Goal: Information Seeking & Learning: Learn about a topic

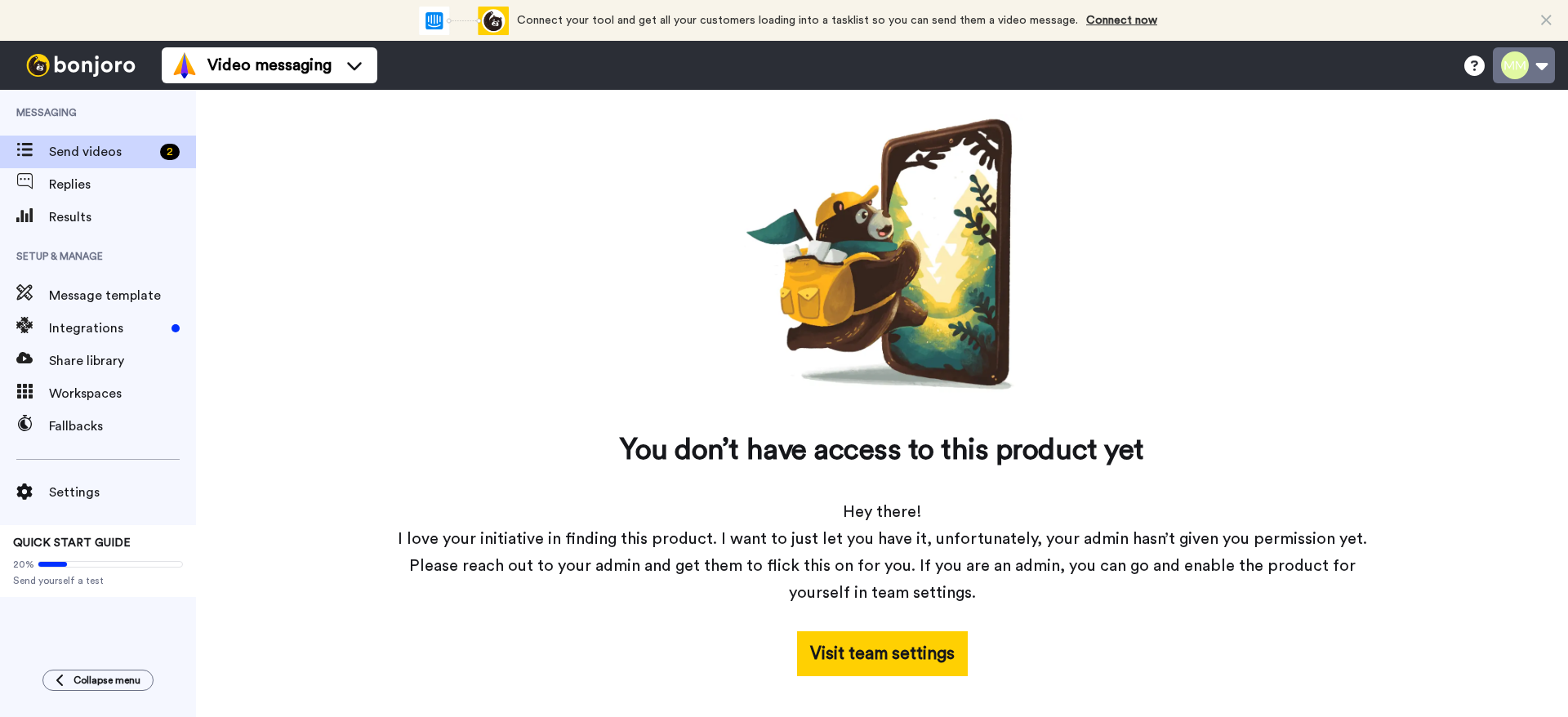
click at [1533, 78] on button at bounding box center [1524, 65] width 62 height 36
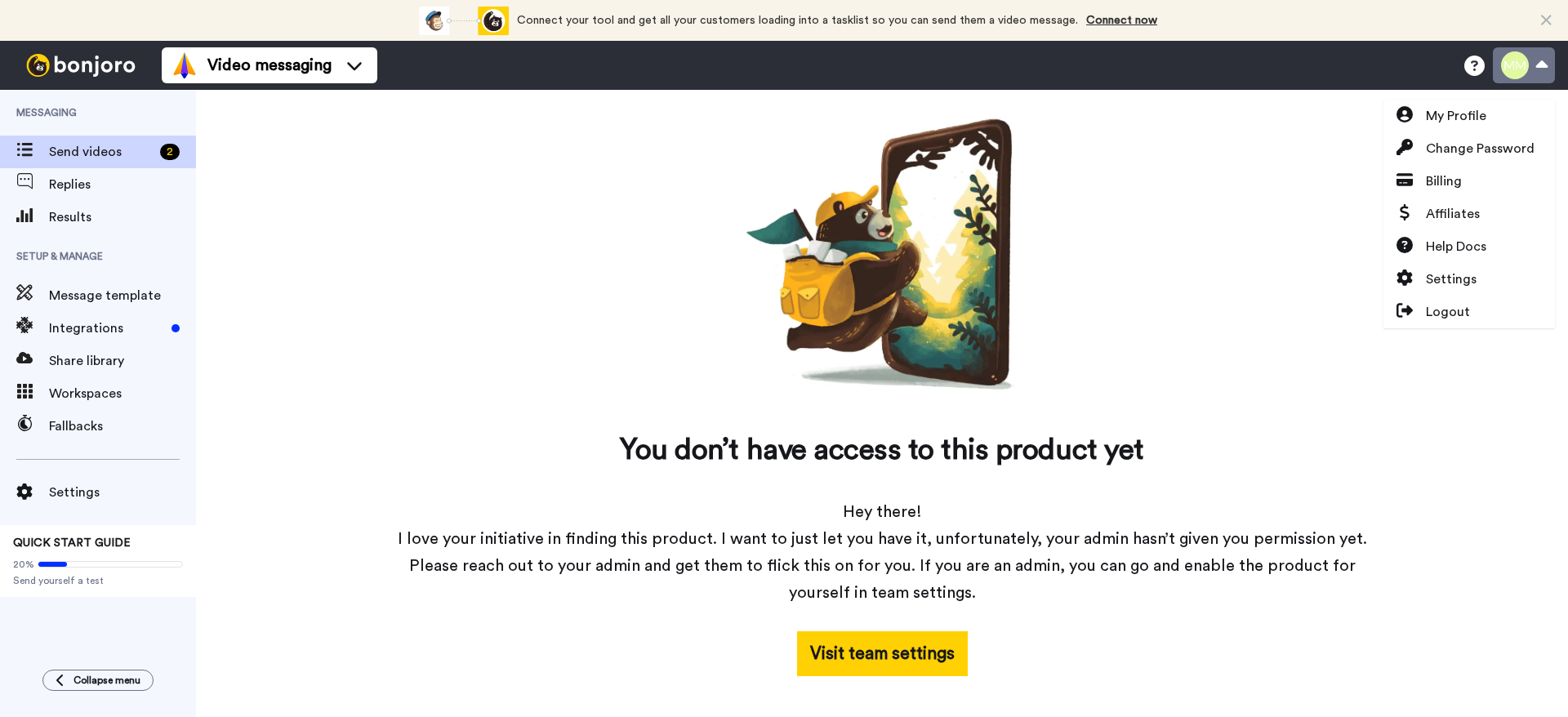
click at [1533, 78] on button at bounding box center [1524, 65] width 62 height 36
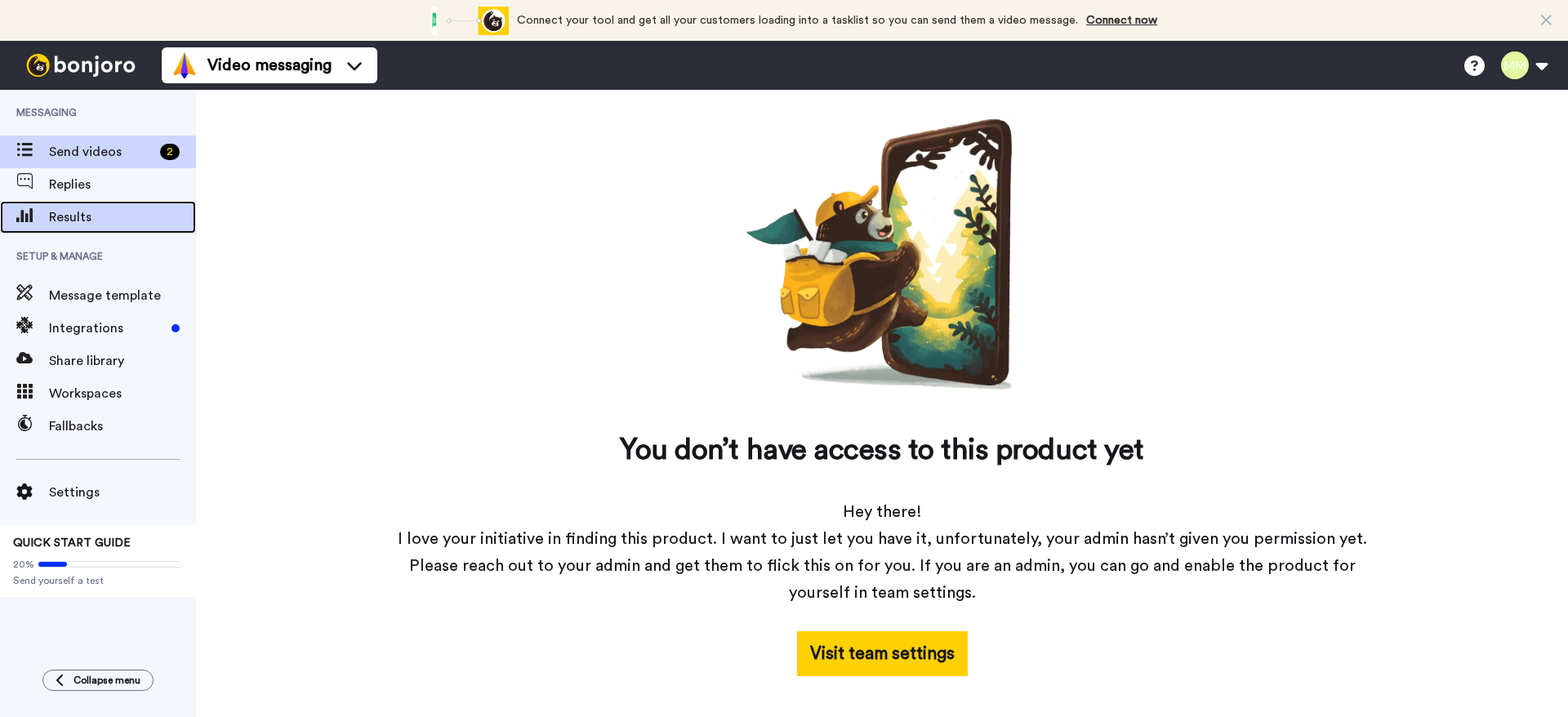
click at [122, 201] on div "Results" at bounding box center [98, 217] width 196 height 33
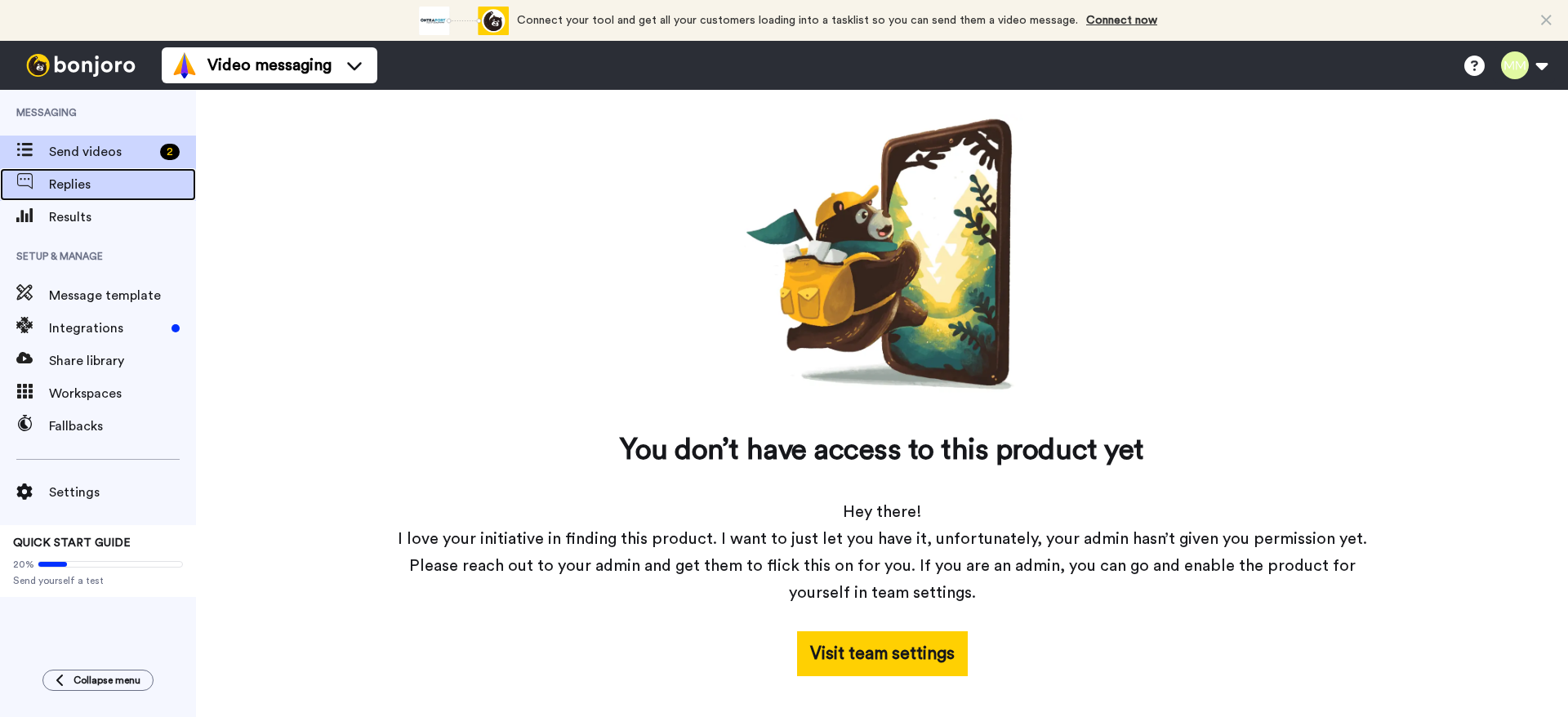
click at [125, 181] on span "Replies" at bounding box center [122, 185] width 147 height 20
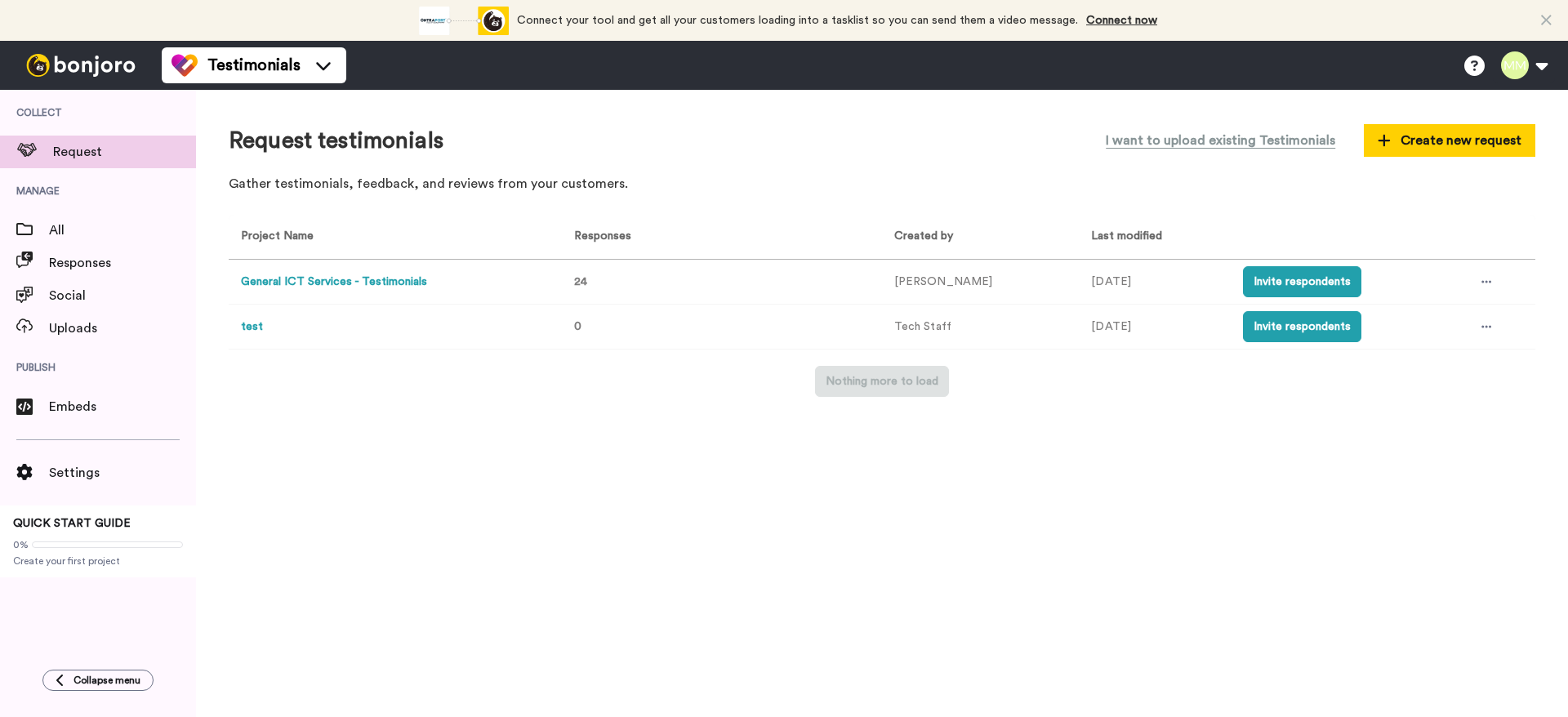
click at [350, 279] on button "General ICT Services - Testimonials" at bounding box center [334, 282] width 186 height 17
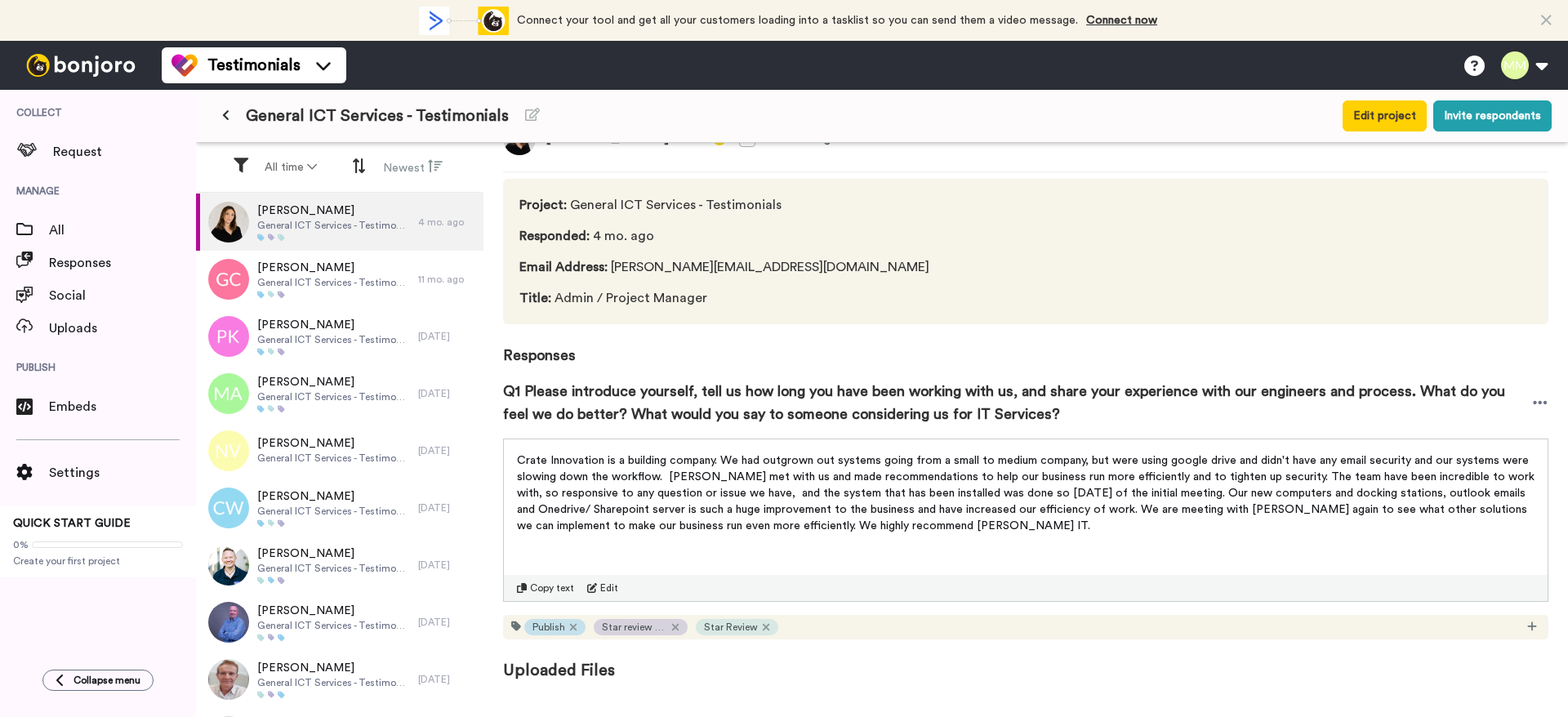
scroll to position [62, 0]
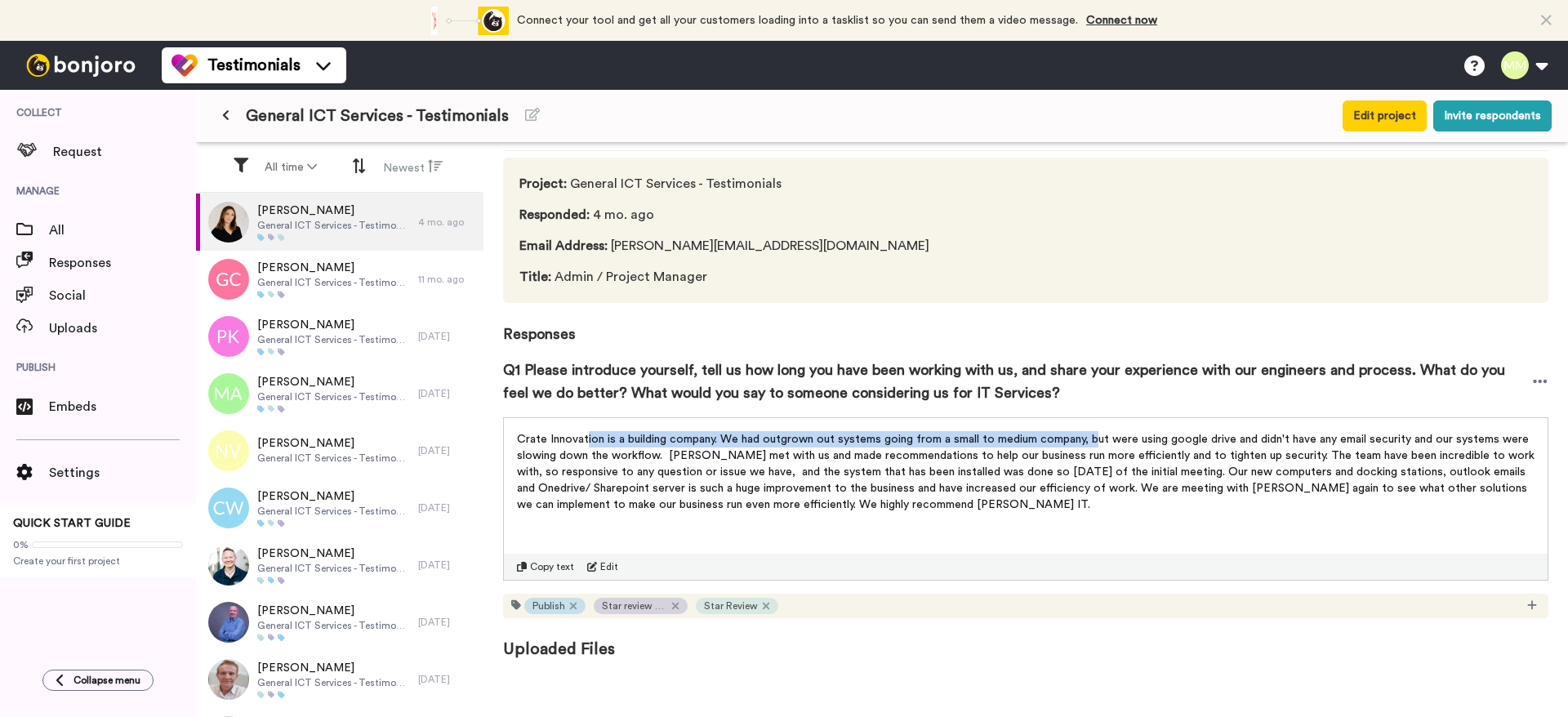
drag, startPoint x: 585, startPoint y: 423, endPoint x: 1097, endPoint y: 443, distance: 512.4
click at [1097, 443] on div "Crate Innovation is a building company. We had outgrown out systems going from …" at bounding box center [1025, 467] width 1044 height 98
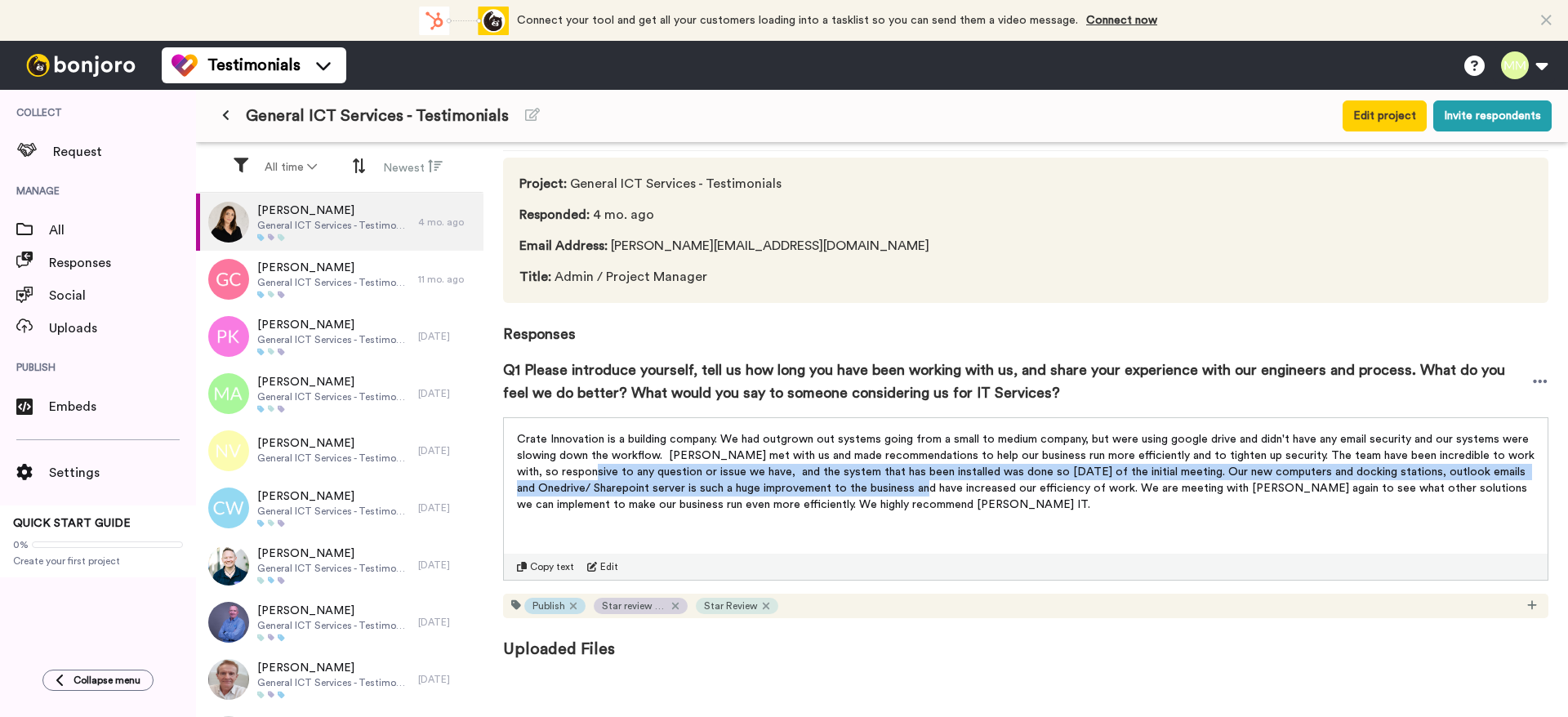
drag, startPoint x: 603, startPoint y: 479, endPoint x: 936, endPoint y: 487, distance: 333.1
click at [936, 487] on p "Crate Innovation is a building company. We had outgrown out systems going from …" at bounding box center [1026, 472] width 1018 height 82
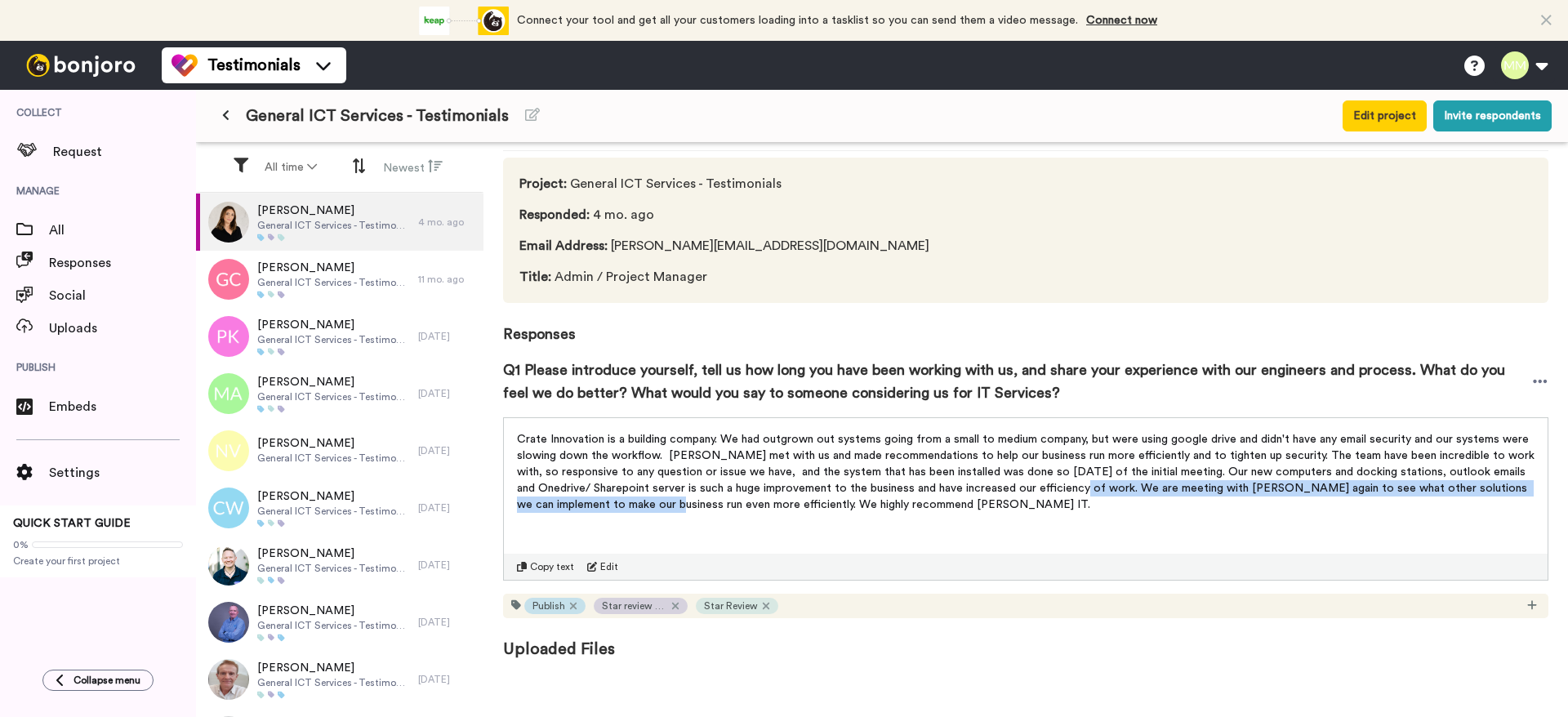
drag, startPoint x: 691, startPoint y: 501, endPoint x: 1089, endPoint y: 490, distance: 398.2
click at [1089, 490] on span "Crate Innovation is a building company. We had outgrown out systems going from …" at bounding box center [1027, 472] width 1021 height 77
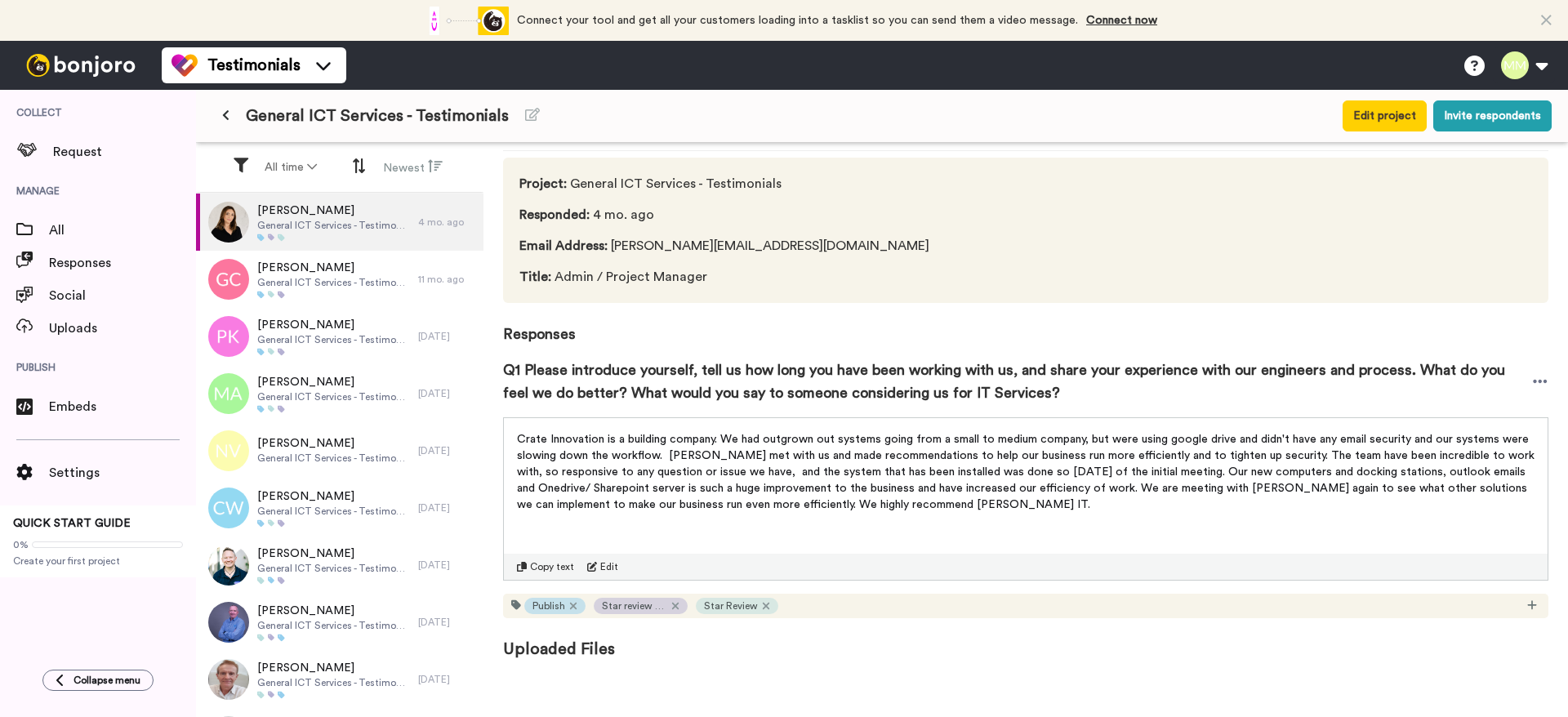
click at [732, 465] on p "Crate Innovation is a building company. We had outgrown out systems going from …" at bounding box center [1026, 472] width 1018 height 82
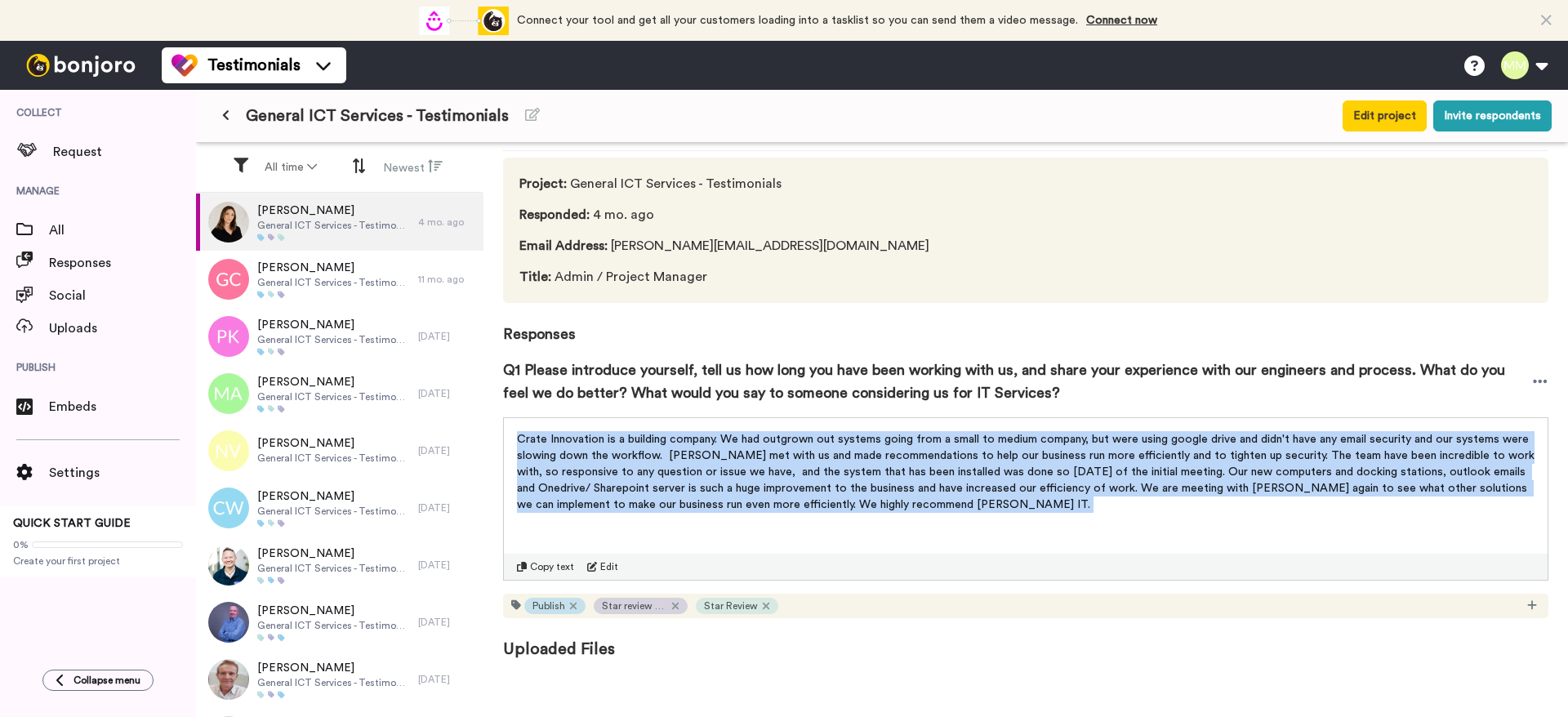
click at [732, 465] on p "Crate Innovation is a building company. We had outgrown out systems going from …" at bounding box center [1026, 472] width 1018 height 82
click at [742, 468] on span "Crate Innovation is a building company. We had outgrown out systems going from …" at bounding box center [1027, 472] width 1021 height 77
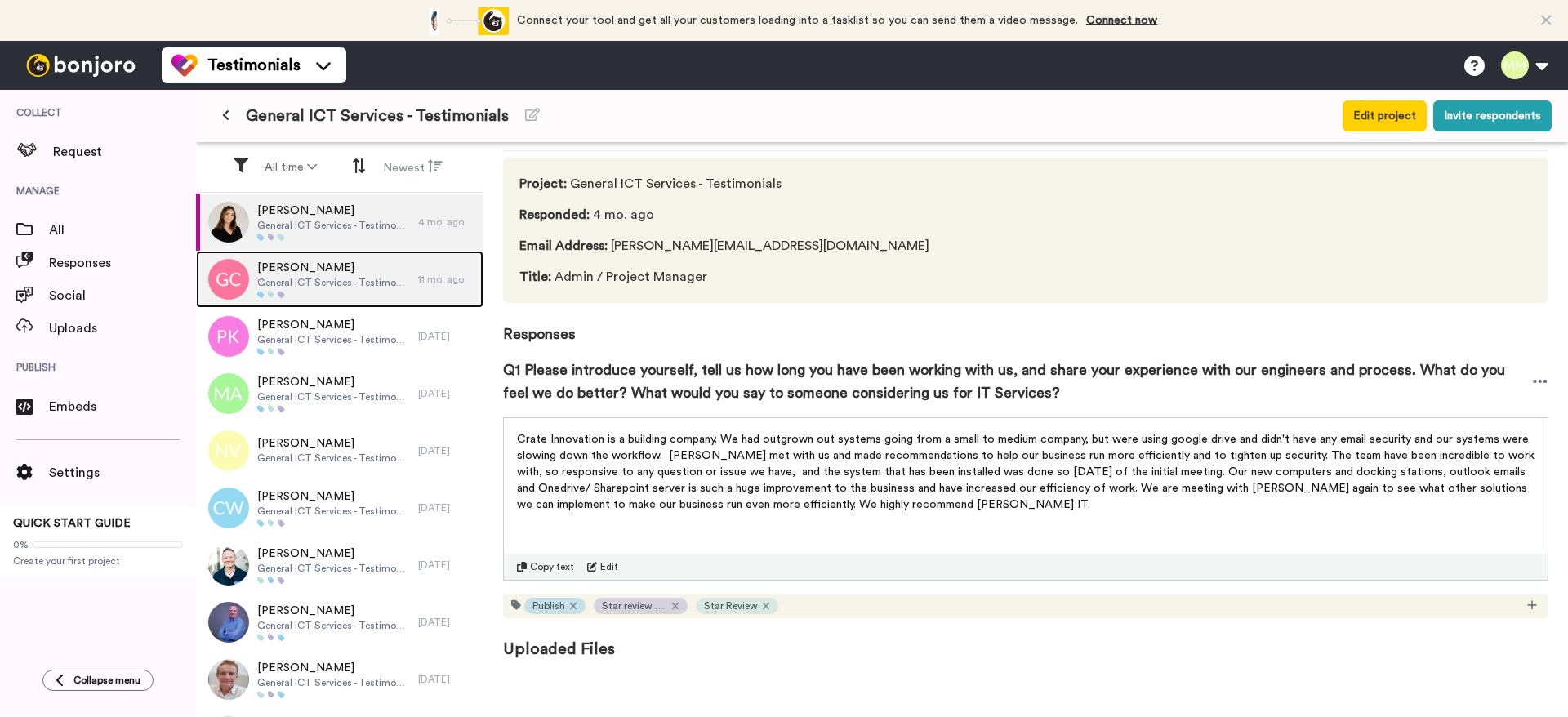
click at [348, 270] on span "[PERSON_NAME]" at bounding box center [334, 268] width 152 height 16
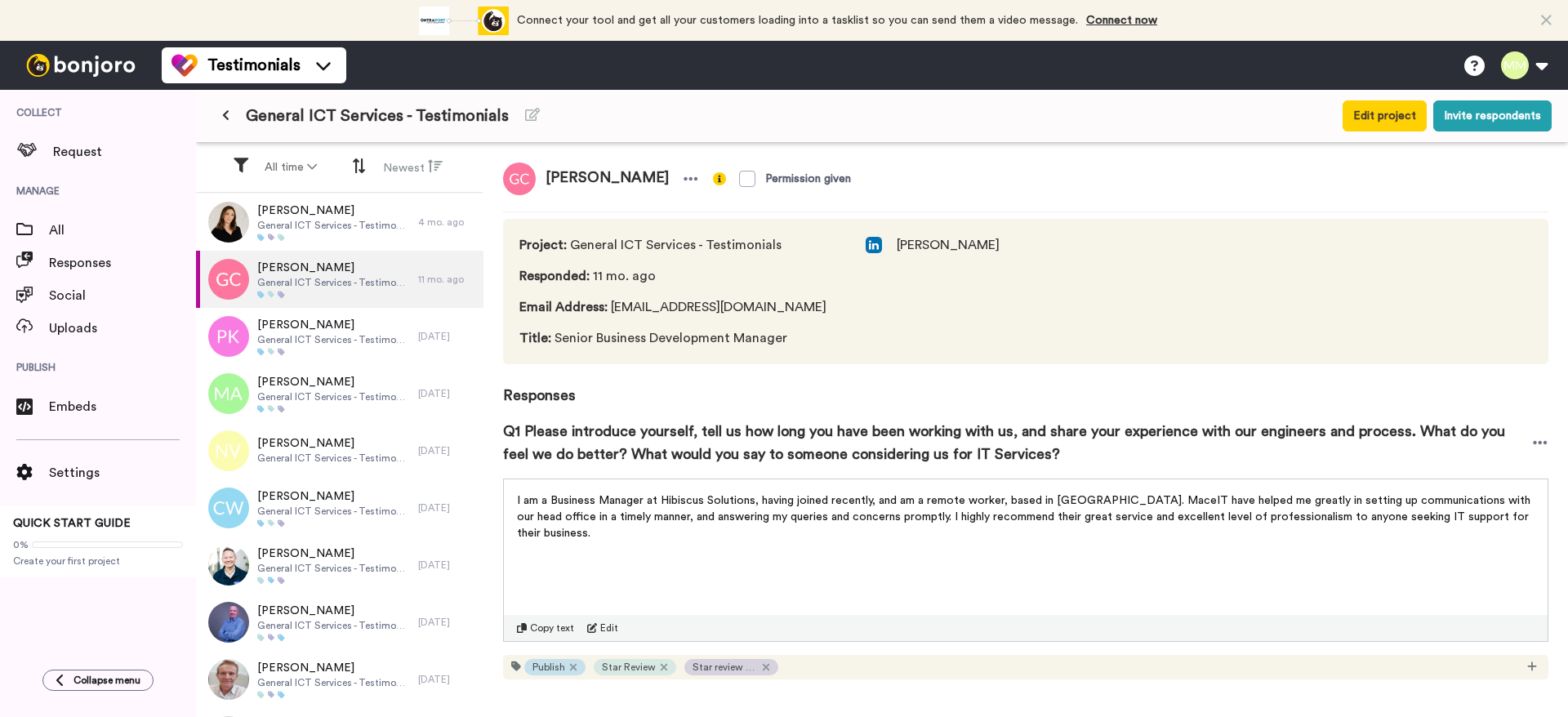
click at [568, 521] on span "I am a Business Manager at Hibiscus Solutions, having joined recently, and am a…" at bounding box center [1025, 516] width 1017 height 44
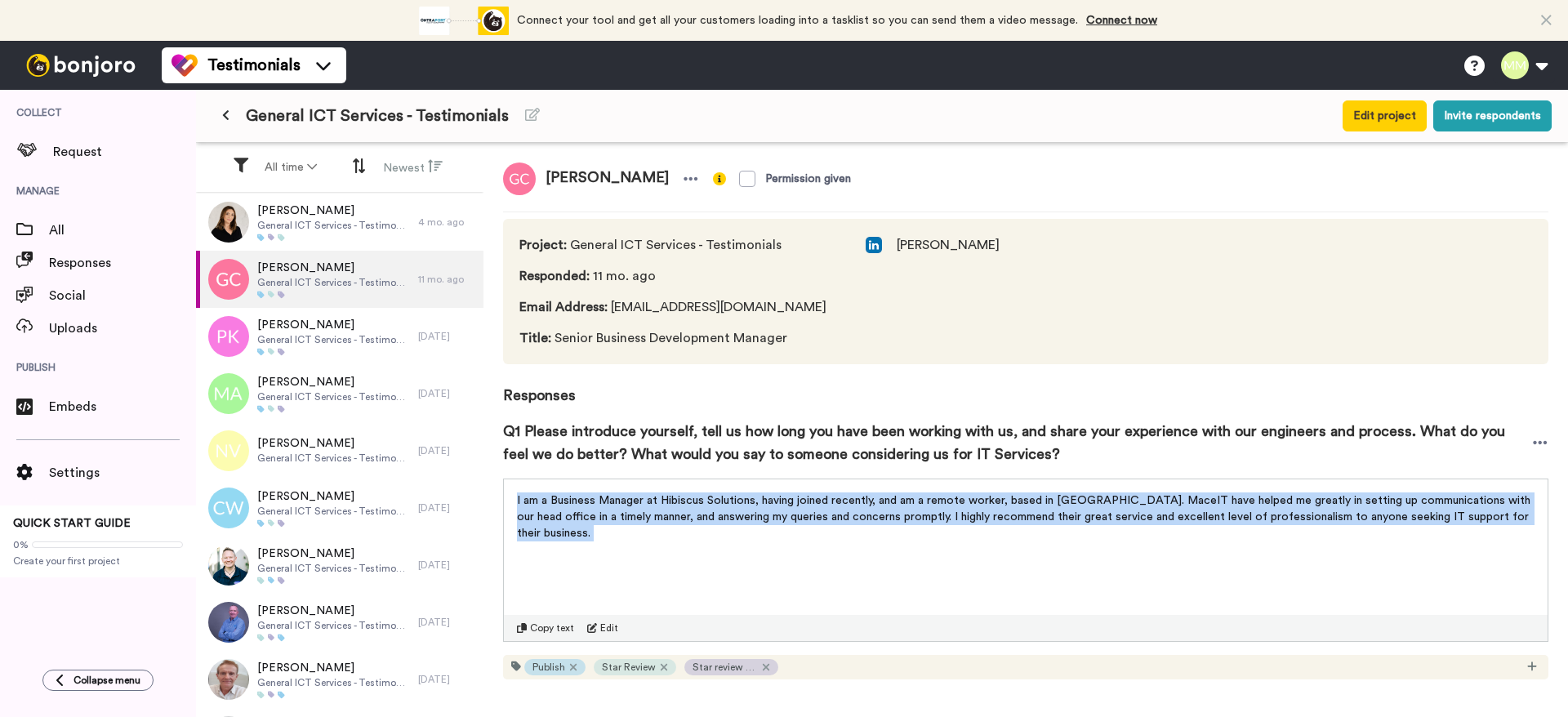
click at [568, 521] on span "I am a Business Manager at Hibiscus Solutions, having joined recently, and am a…" at bounding box center [1025, 516] width 1017 height 44
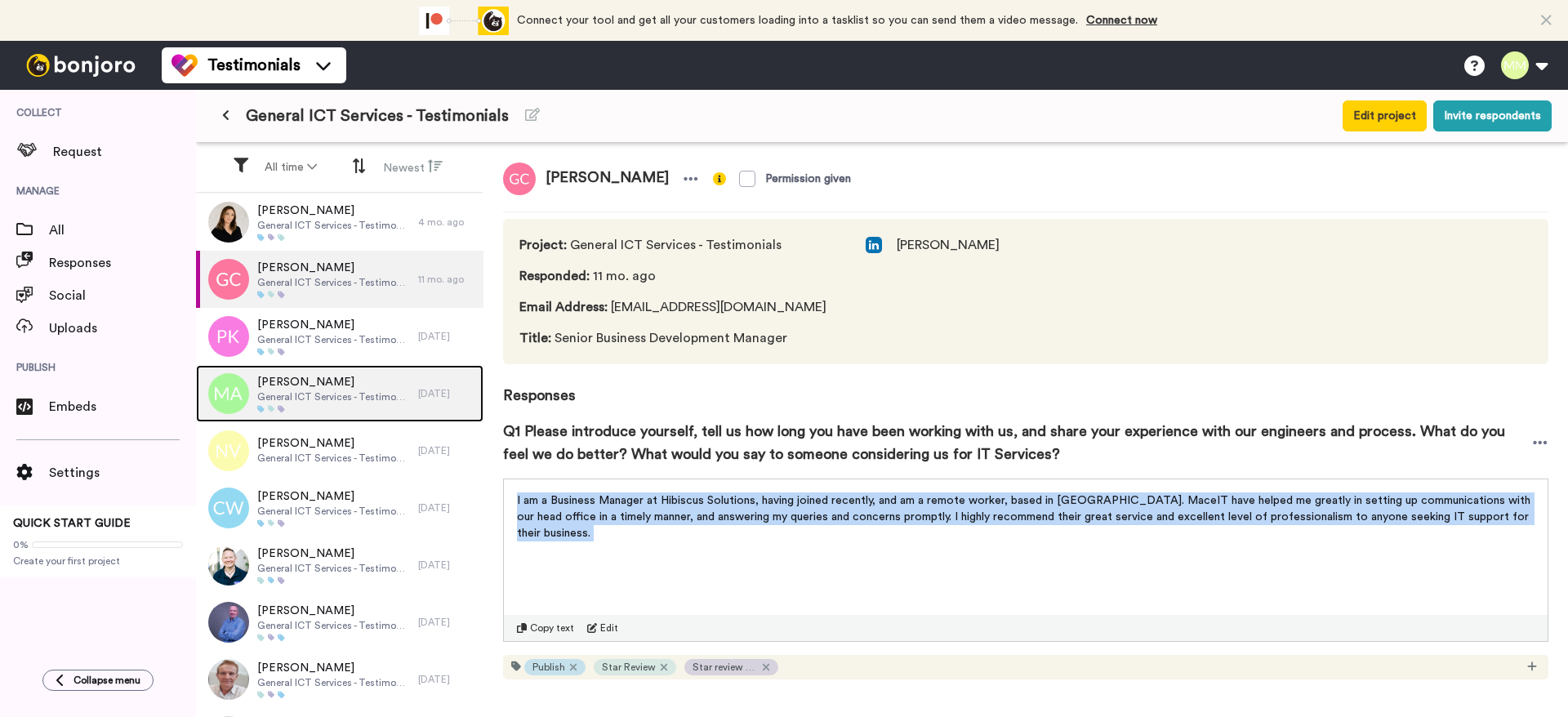
click at [381, 397] on span "General ICT Services - Testimonials" at bounding box center [334, 397] width 152 height 13
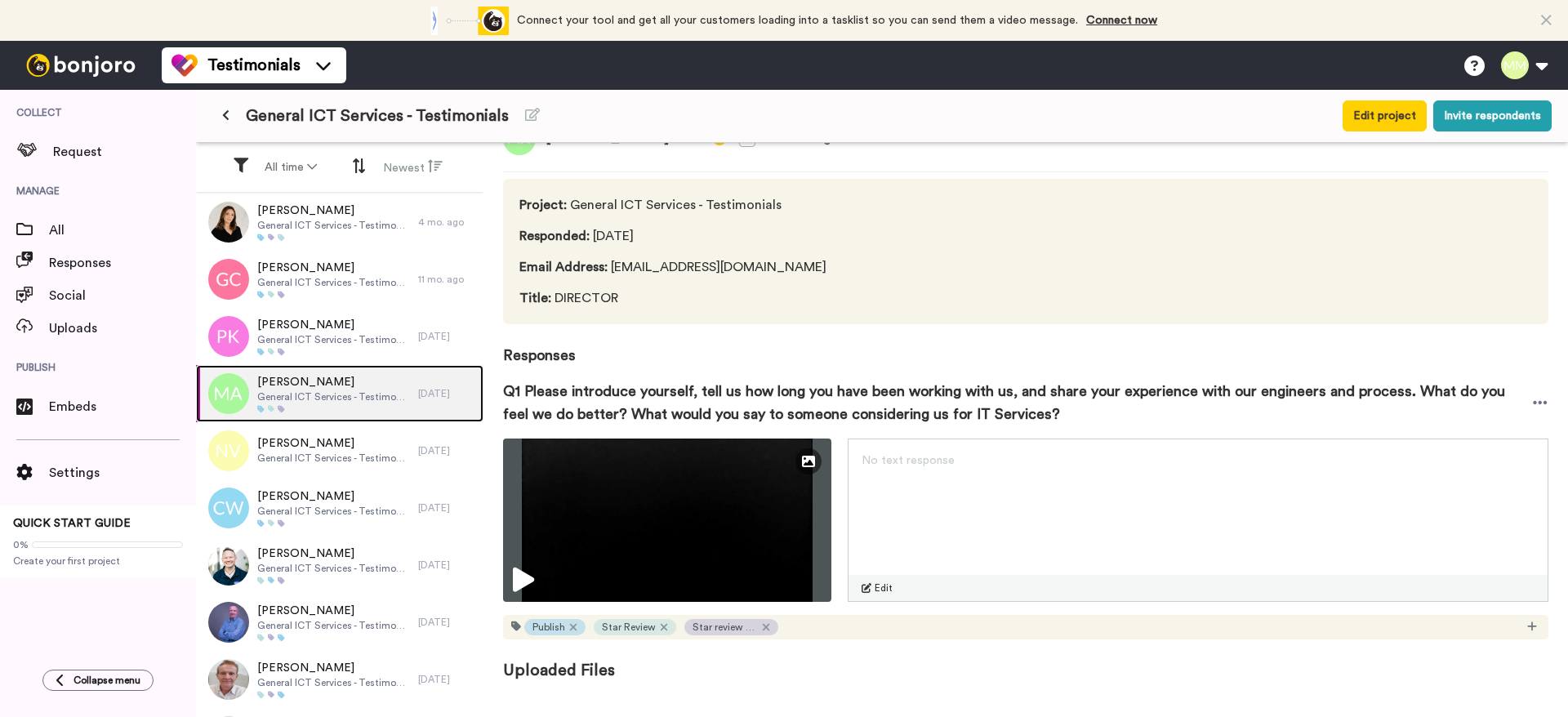
scroll to position [62, 0]
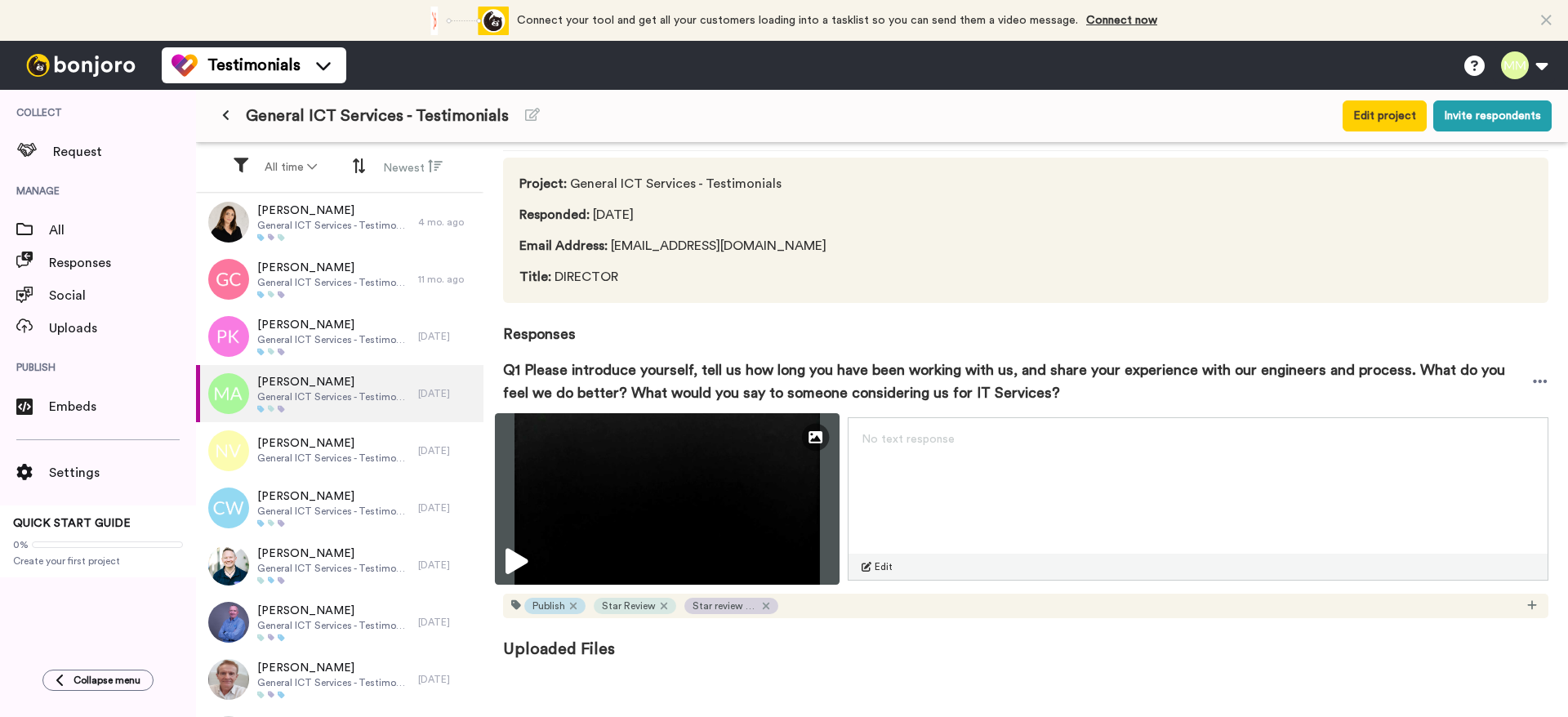
click at [505, 558] on icon at bounding box center [516, 562] width 22 height 26
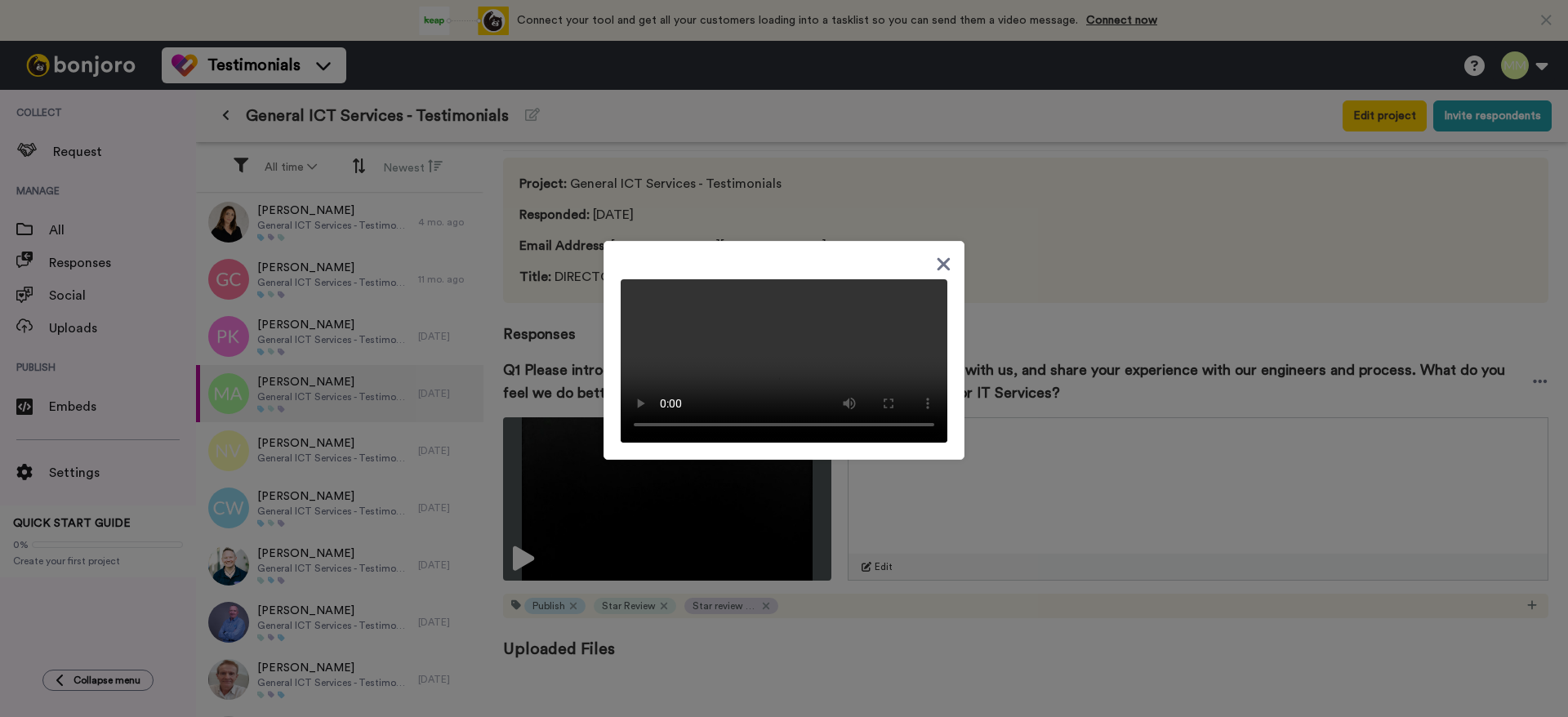
click at [939, 258] on icon at bounding box center [944, 264] width 13 height 13
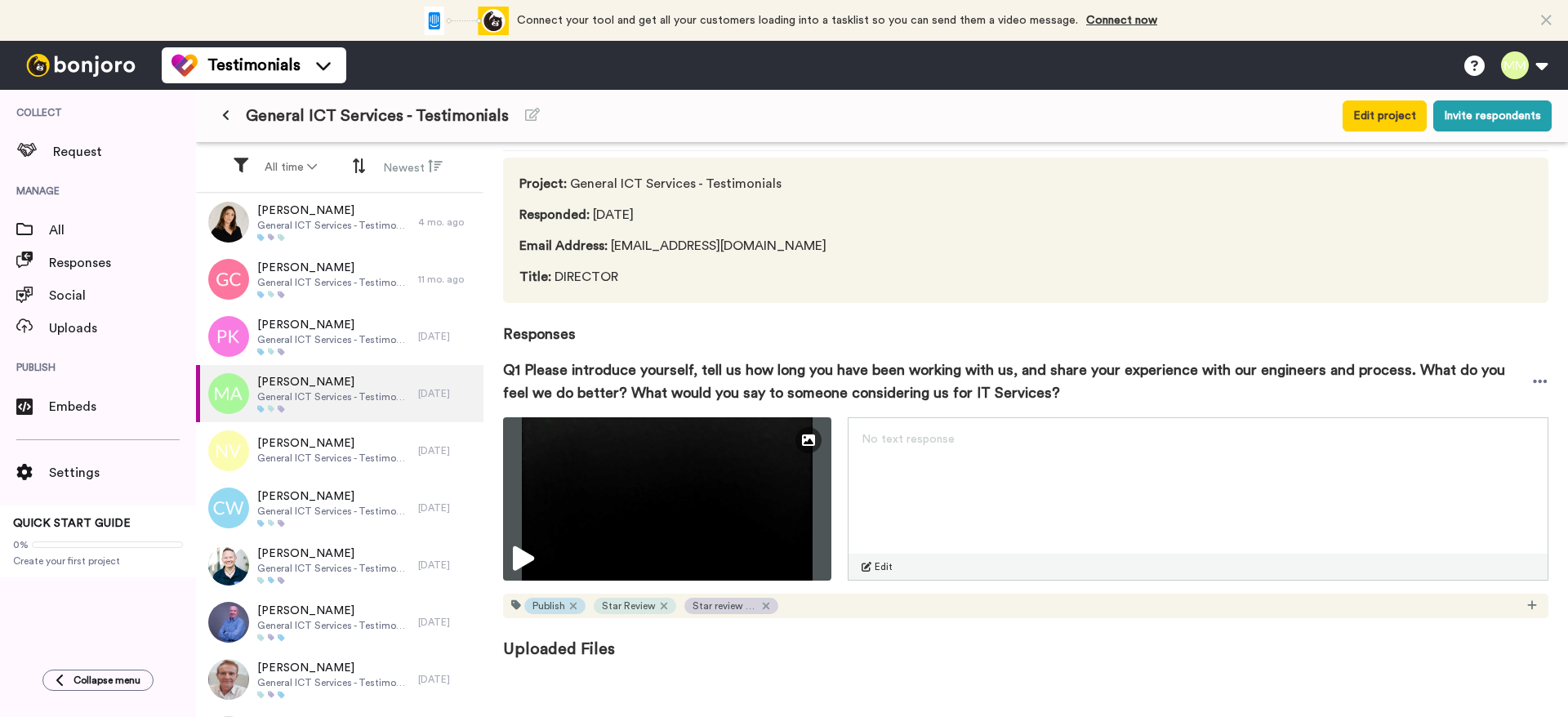
click at [267, 569] on div "[PERSON_NAME] General ICT Services - Testimonials 4 mo. ago [PERSON_NAME] Gener…" at bounding box center [339, 622] width 288 height 858
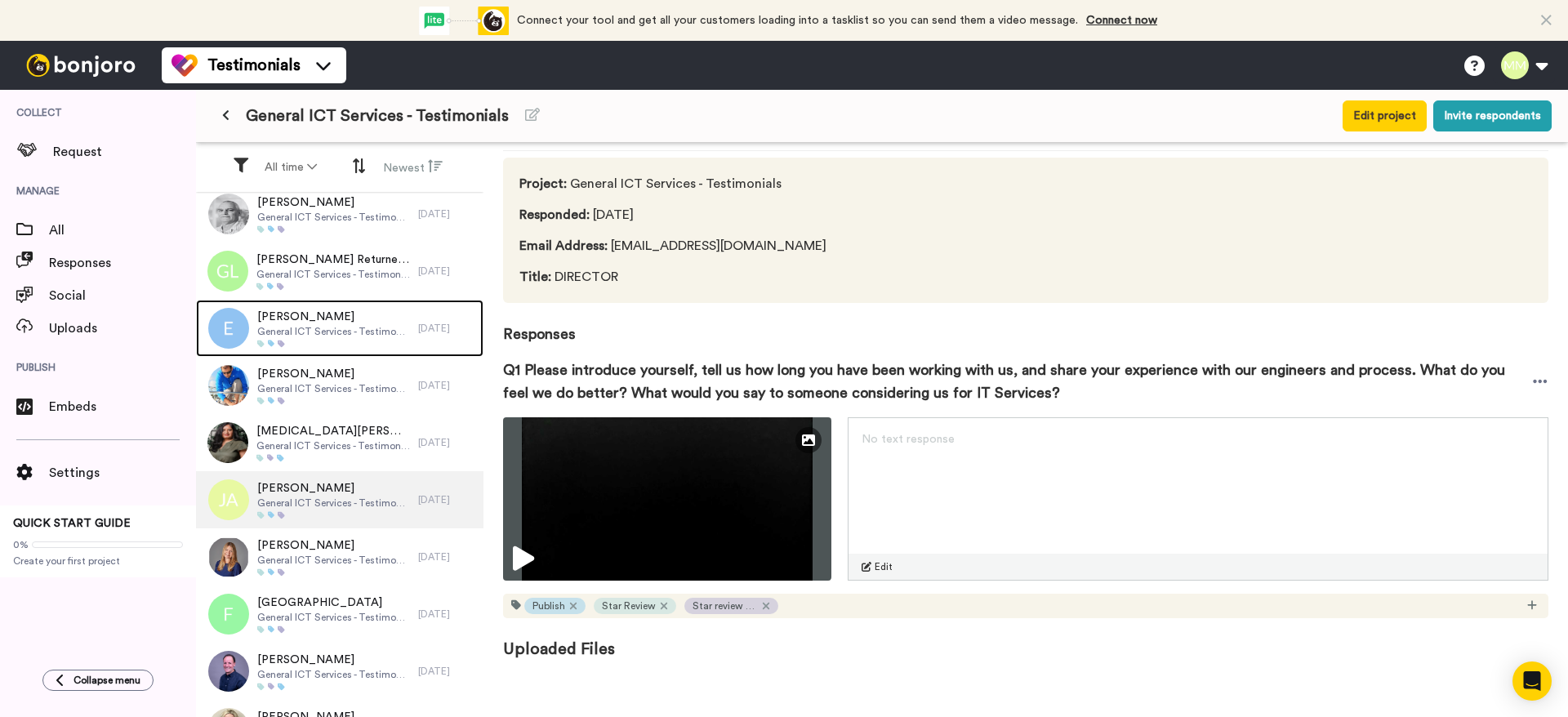
scroll to position [550, 0]
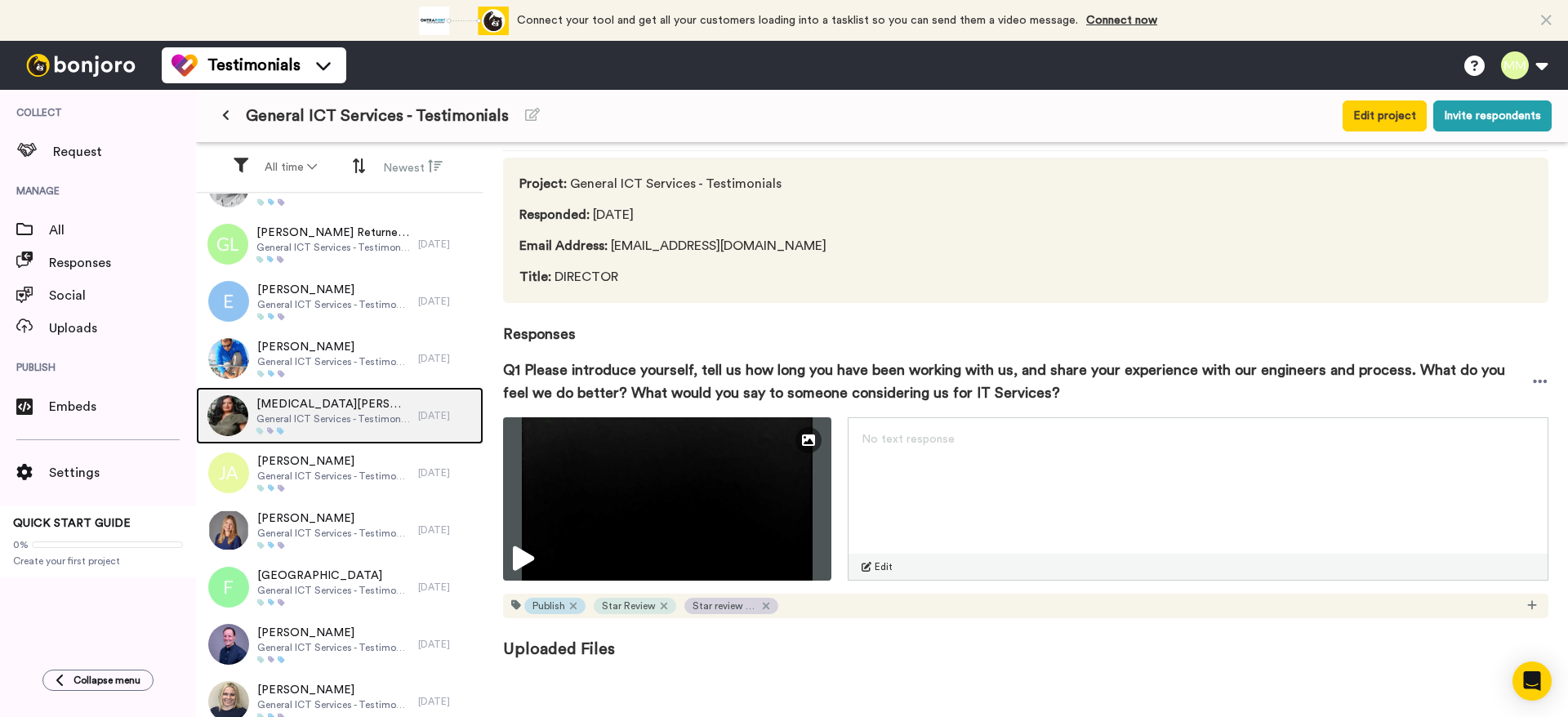
click at [313, 398] on span "[MEDICAL_DATA][PERSON_NAME]" at bounding box center [333, 405] width 153 height 16
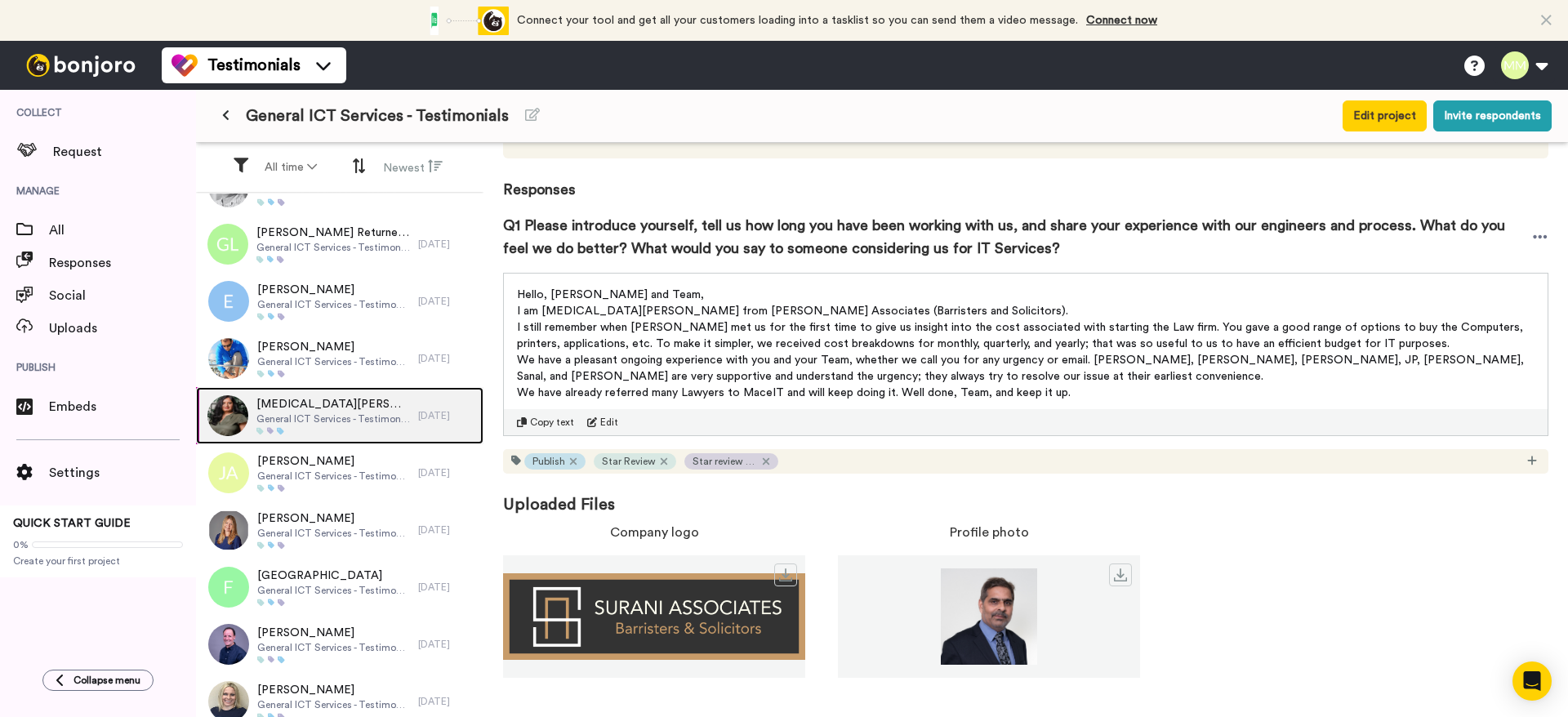
scroll to position [230, 0]
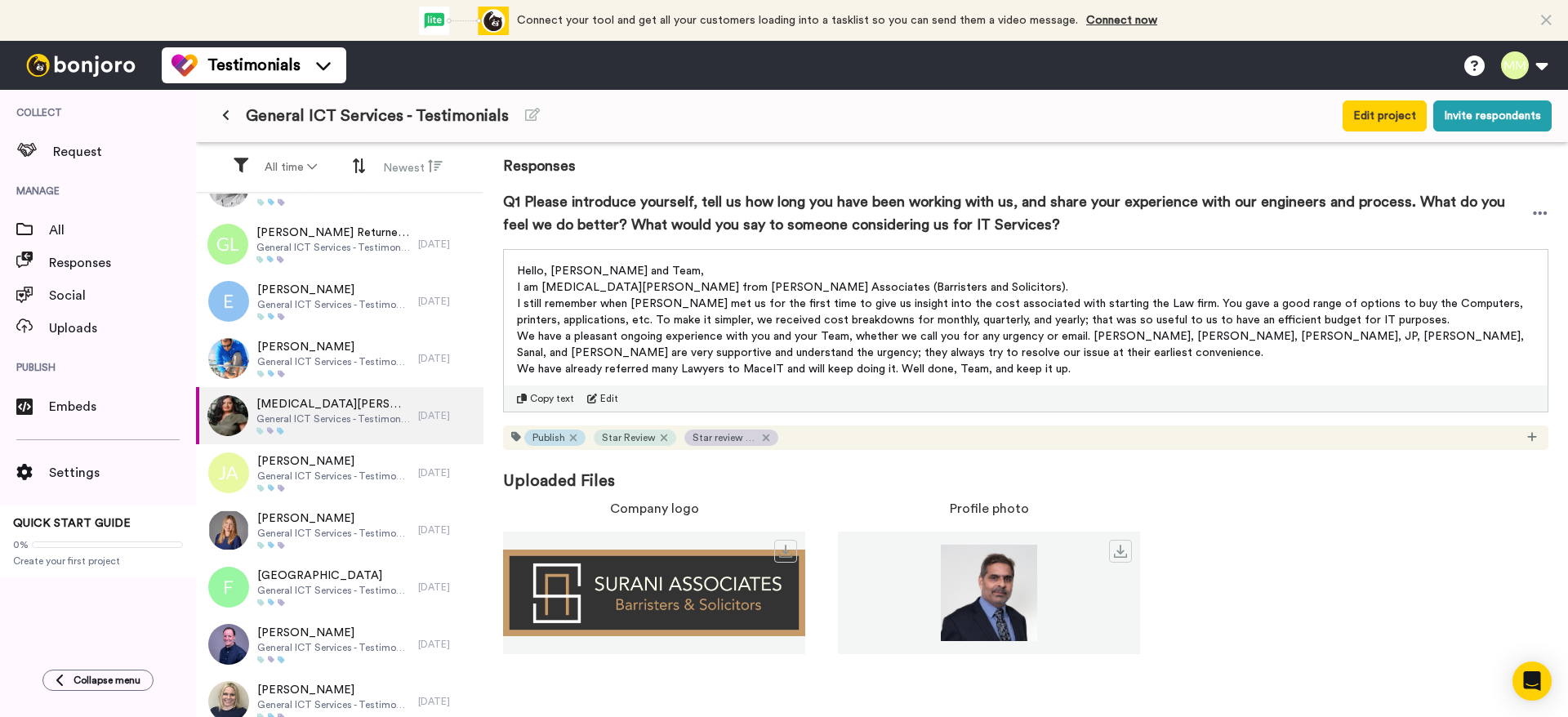
click at [708, 331] on span "We have a pleasant ongoing experience with you and your Team, whether we call y…" at bounding box center [1022, 345] width 1010 height 28
click at [731, 320] on span "I still remember when [PERSON_NAME] met us for the first time to give us insigh…" at bounding box center [1022, 312] width 1010 height 28
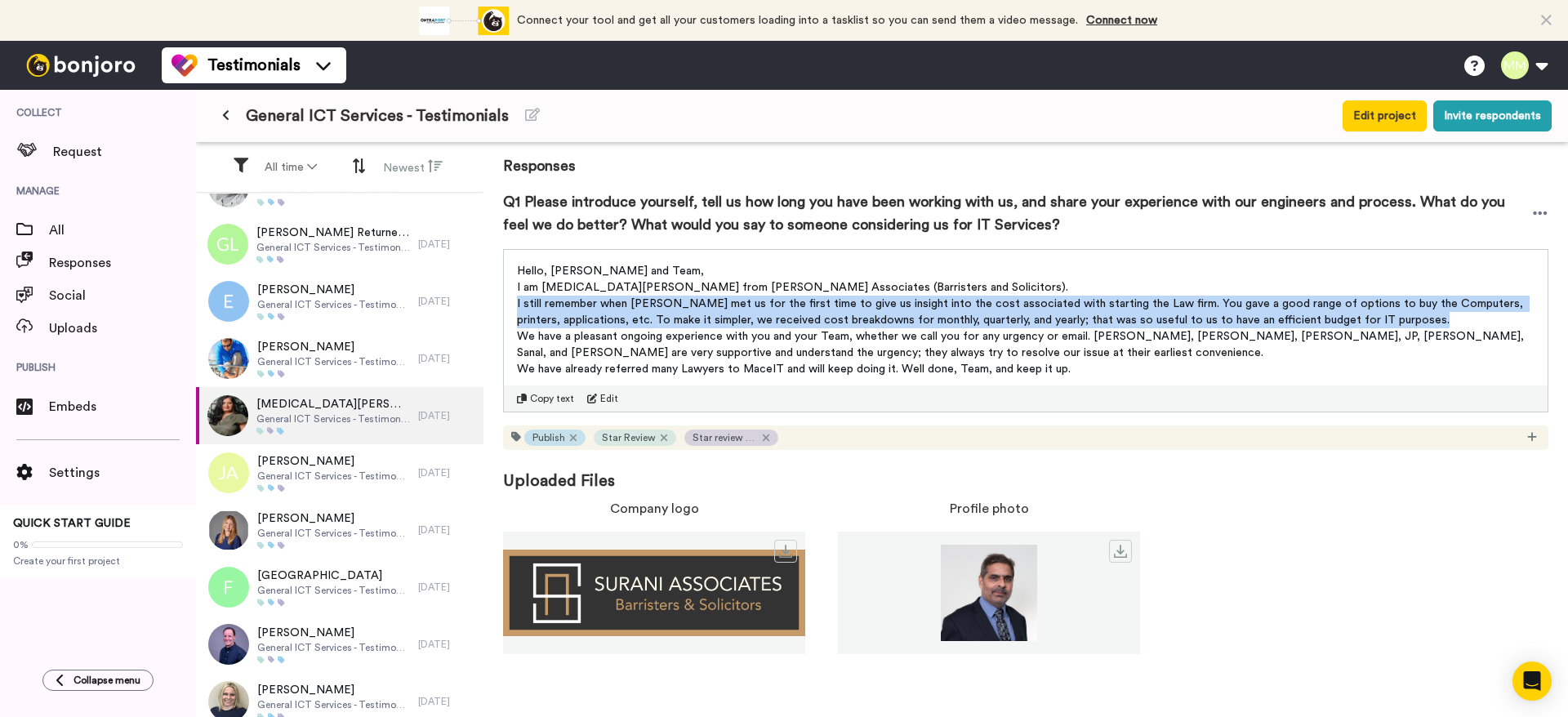
click at [731, 320] on span "I still remember when [PERSON_NAME] met us for the first time to give us insigh…" at bounding box center [1022, 312] width 1010 height 28
click at [722, 302] on span "I still remember when [PERSON_NAME] met us for the first time to give us insigh…" at bounding box center [1022, 312] width 1010 height 28
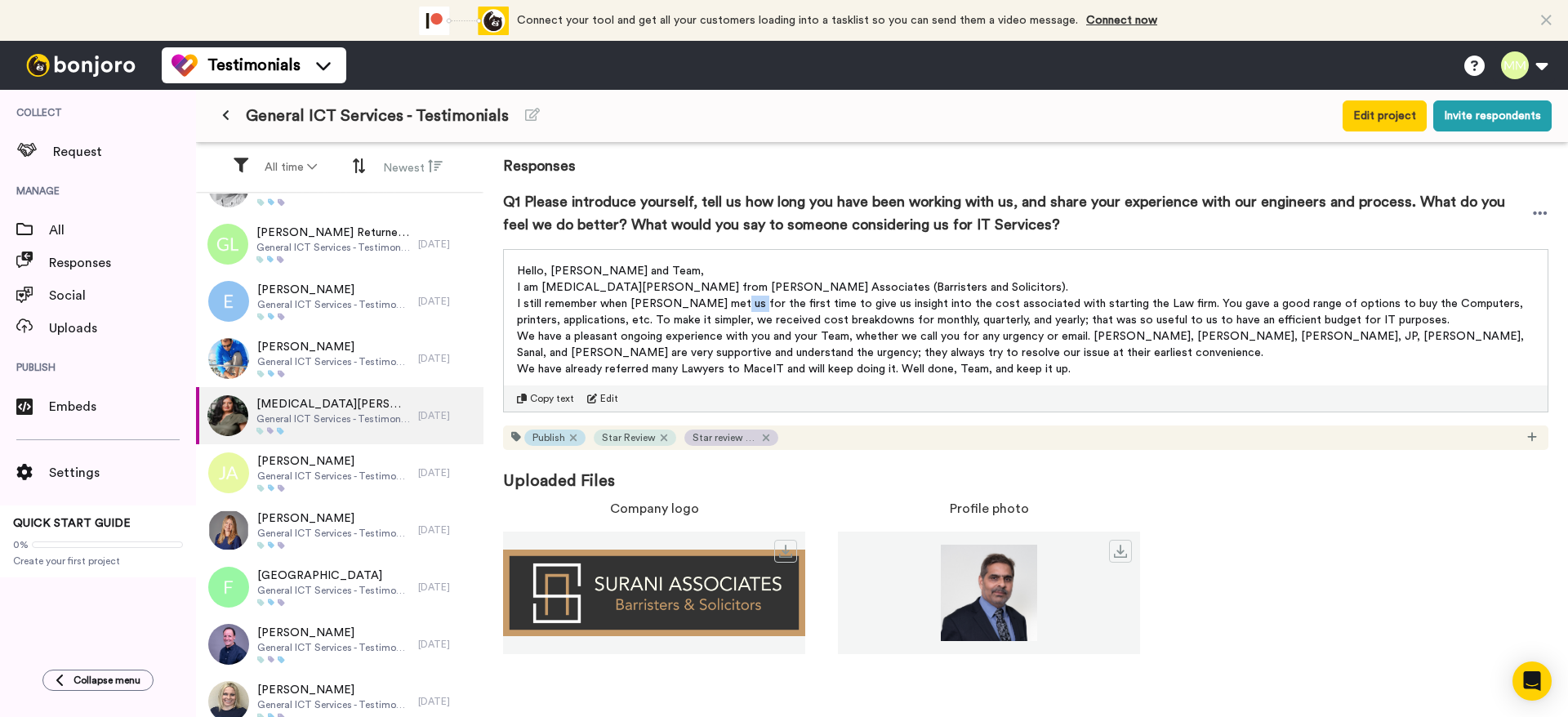
click at [722, 302] on span "I still remember when [PERSON_NAME] met us for the first time to give us insigh…" at bounding box center [1022, 312] width 1010 height 28
click at [730, 286] on span "I am [MEDICAL_DATA][PERSON_NAME] from [PERSON_NAME] Associates (Barristers and …" at bounding box center [793, 288] width 552 height 12
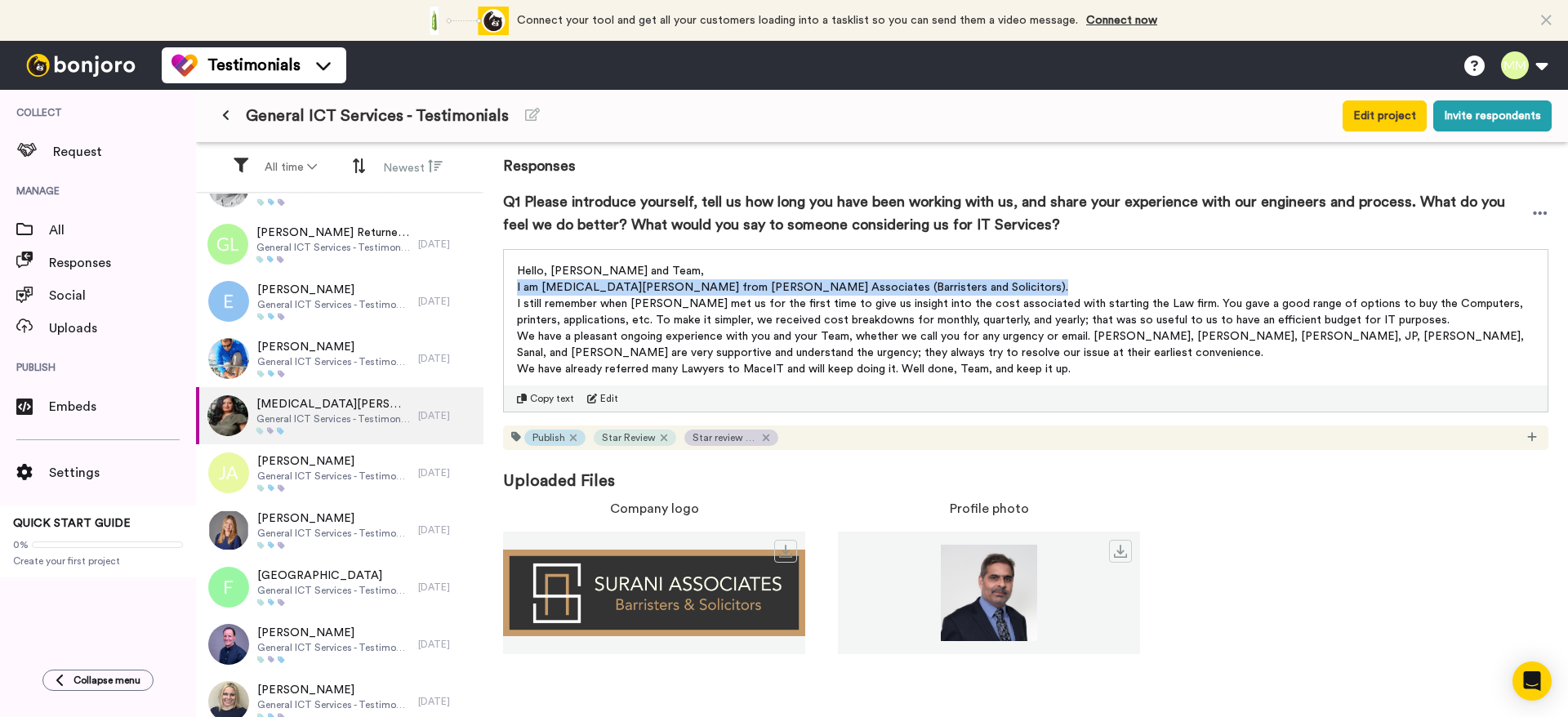
click at [730, 286] on span "I am [MEDICAL_DATA][PERSON_NAME] from [PERSON_NAME] Associates (Barristers and …" at bounding box center [793, 288] width 552 height 12
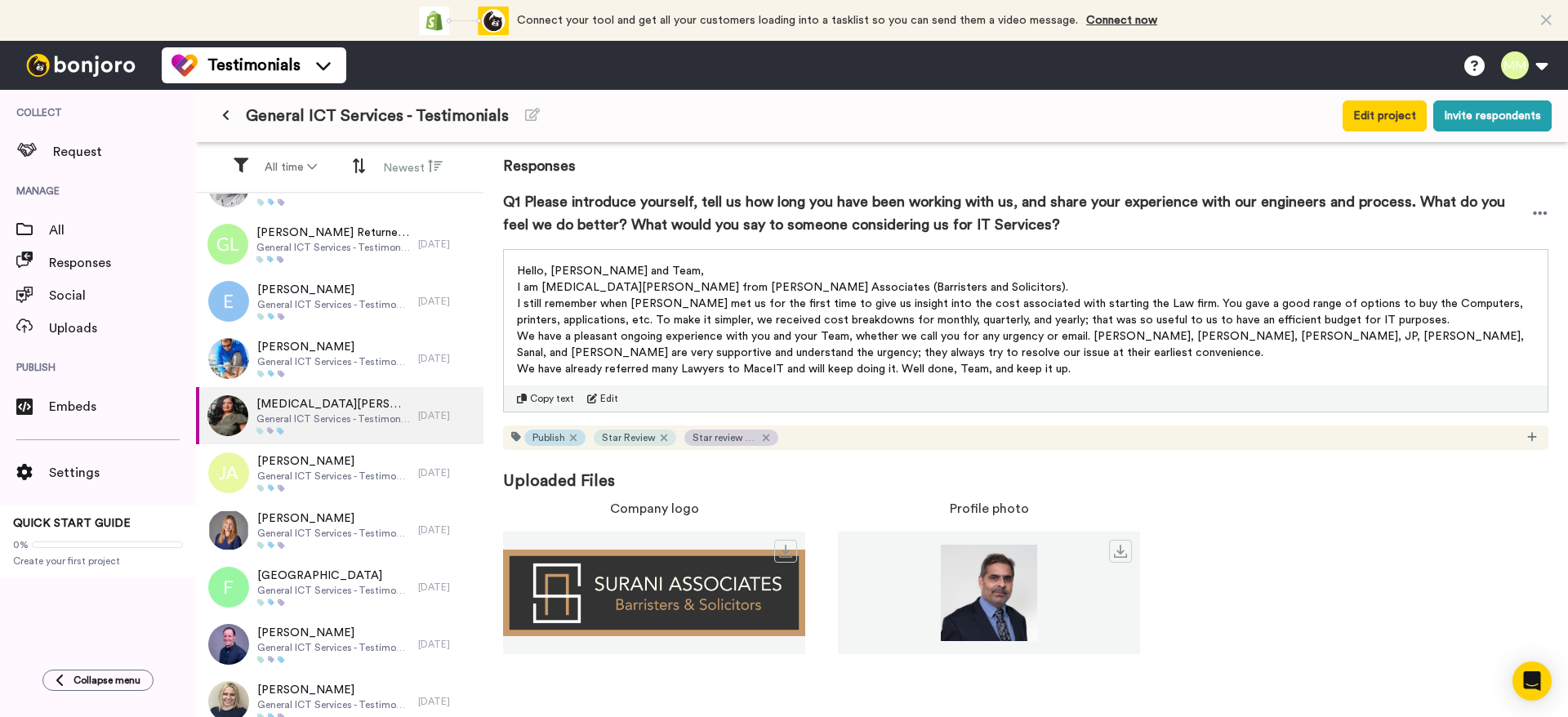
click at [823, 339] on span "We have a pleasant ongoing experience with you and your Team, whether we call y…" at bounding box center [1022, 345] width 1010 height 28
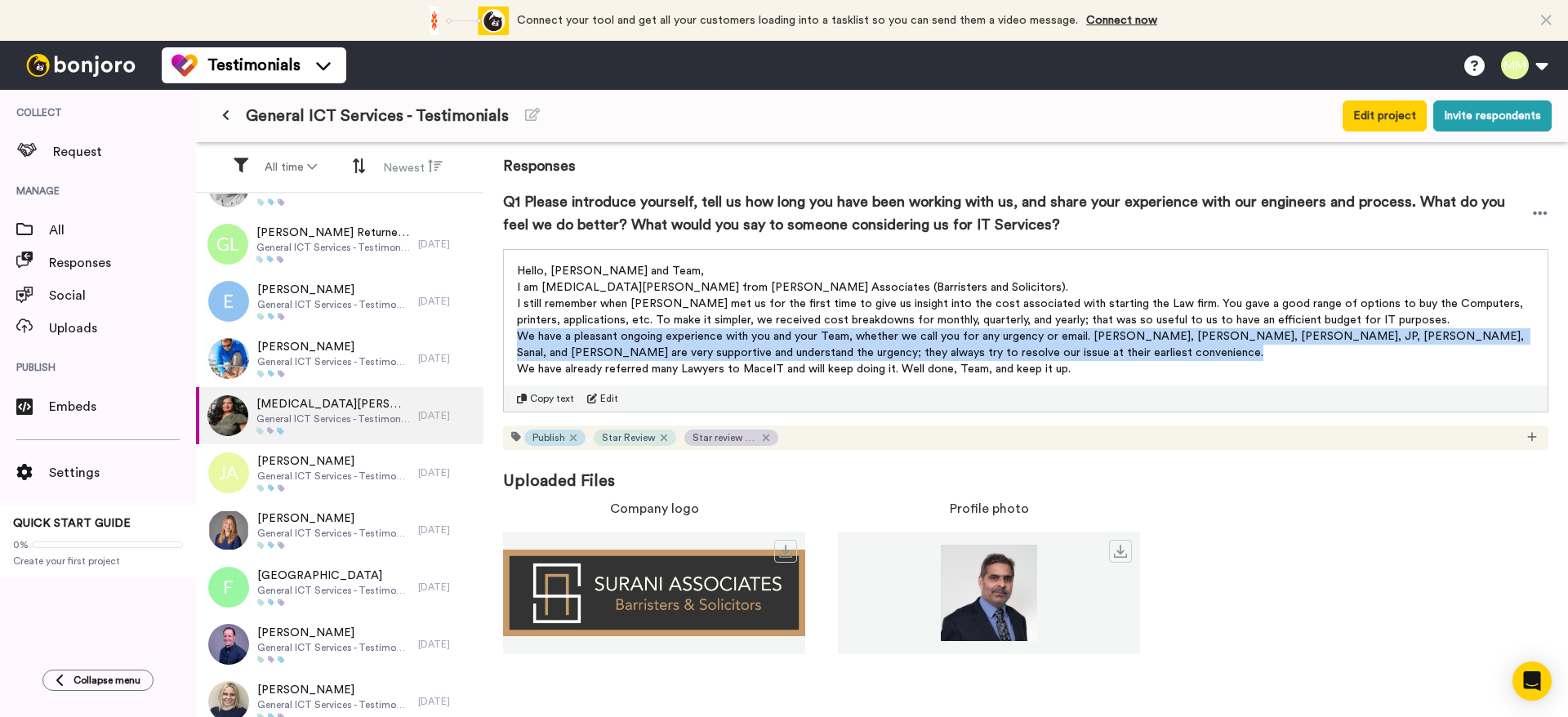
click at [823, 339] on span "We have a pleasant ongoing experience with you and your Team, whether we call y…" at bounding box center [1022, 345] width 1010 height 28
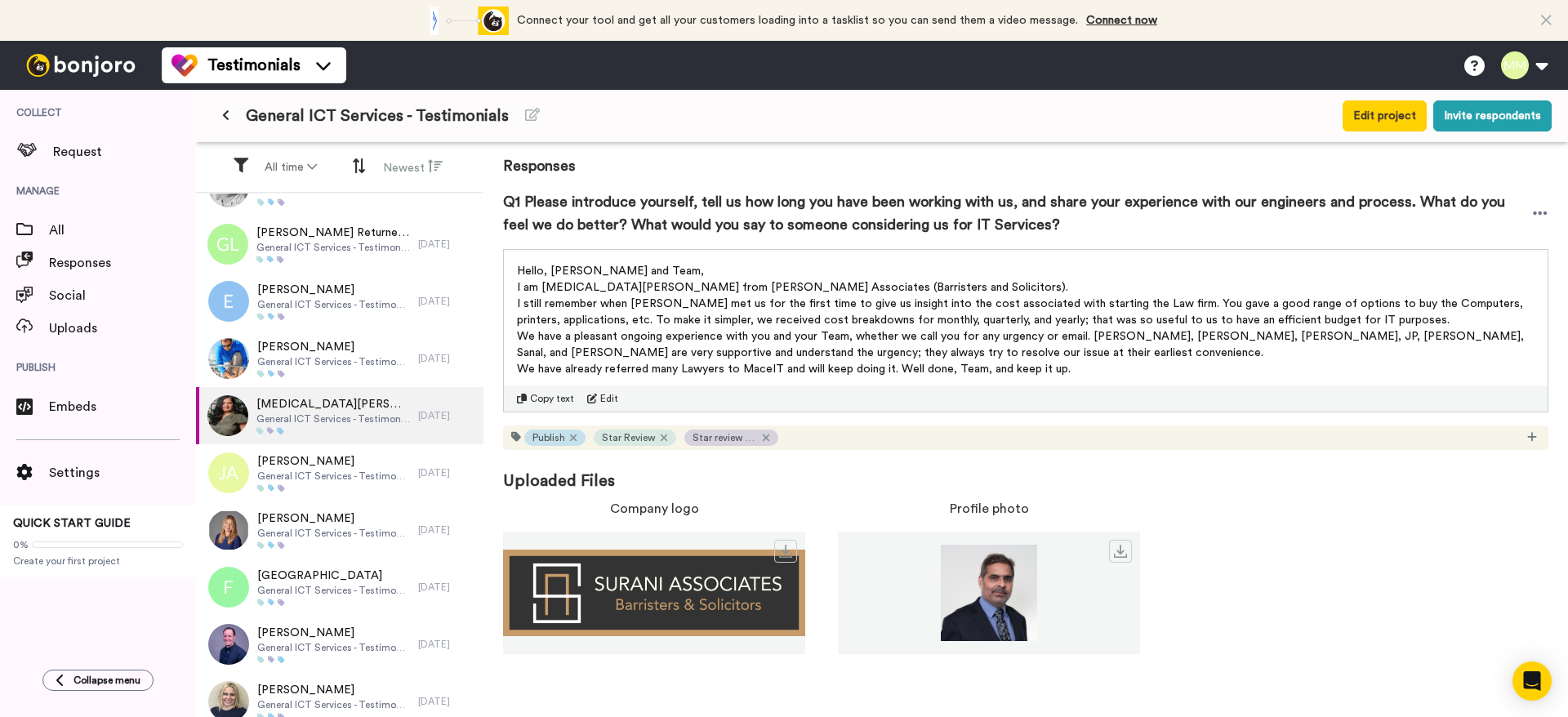
click at [820, 370] on span "We have already referred many Lawyers to MaceIT and will keep doing it. Well do…" at bounding box center [794, 369] width 554 height 12
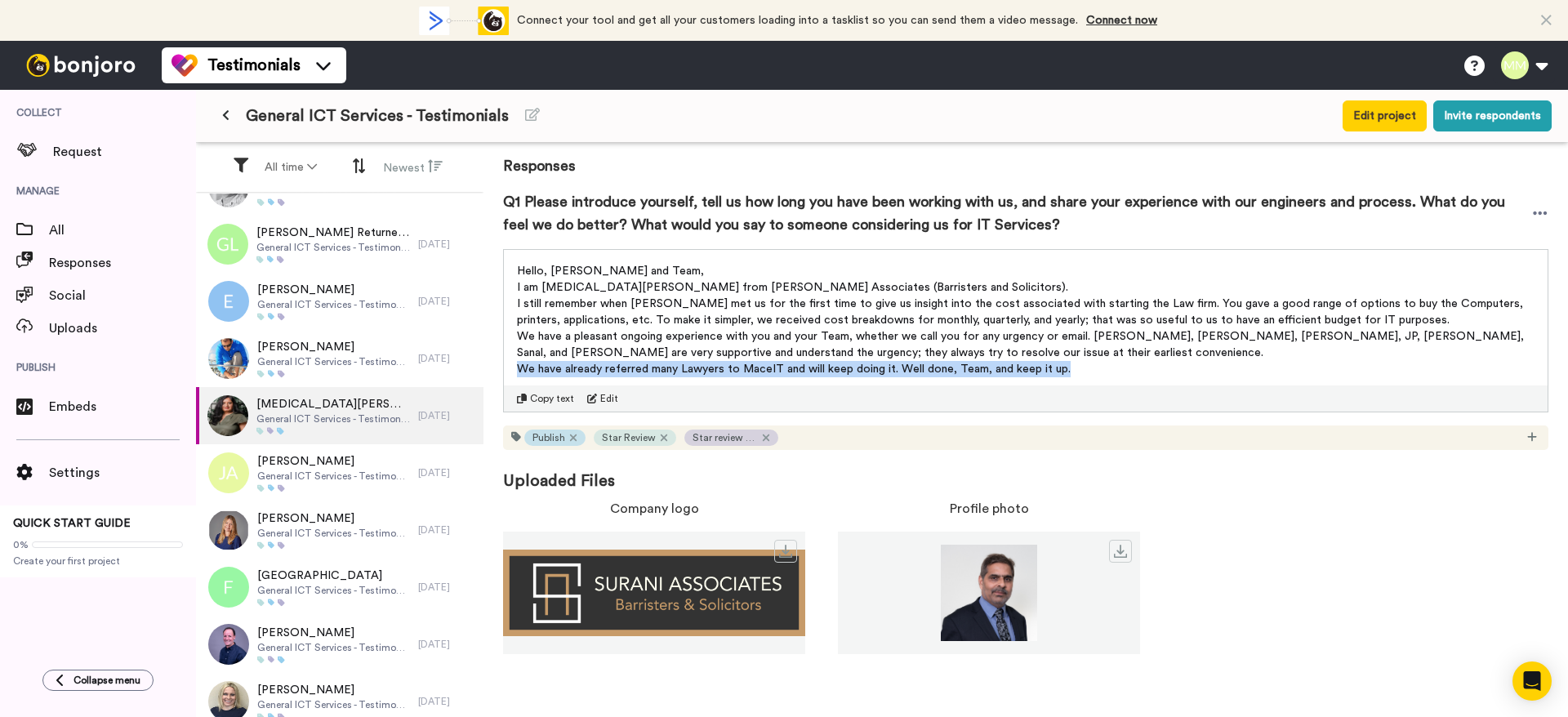
click at [820, 370] on span "We have already referred many Lawyers to MaceIT and will keep doing it. Well do…" at bounding box center [794, 369] width 554 height 12
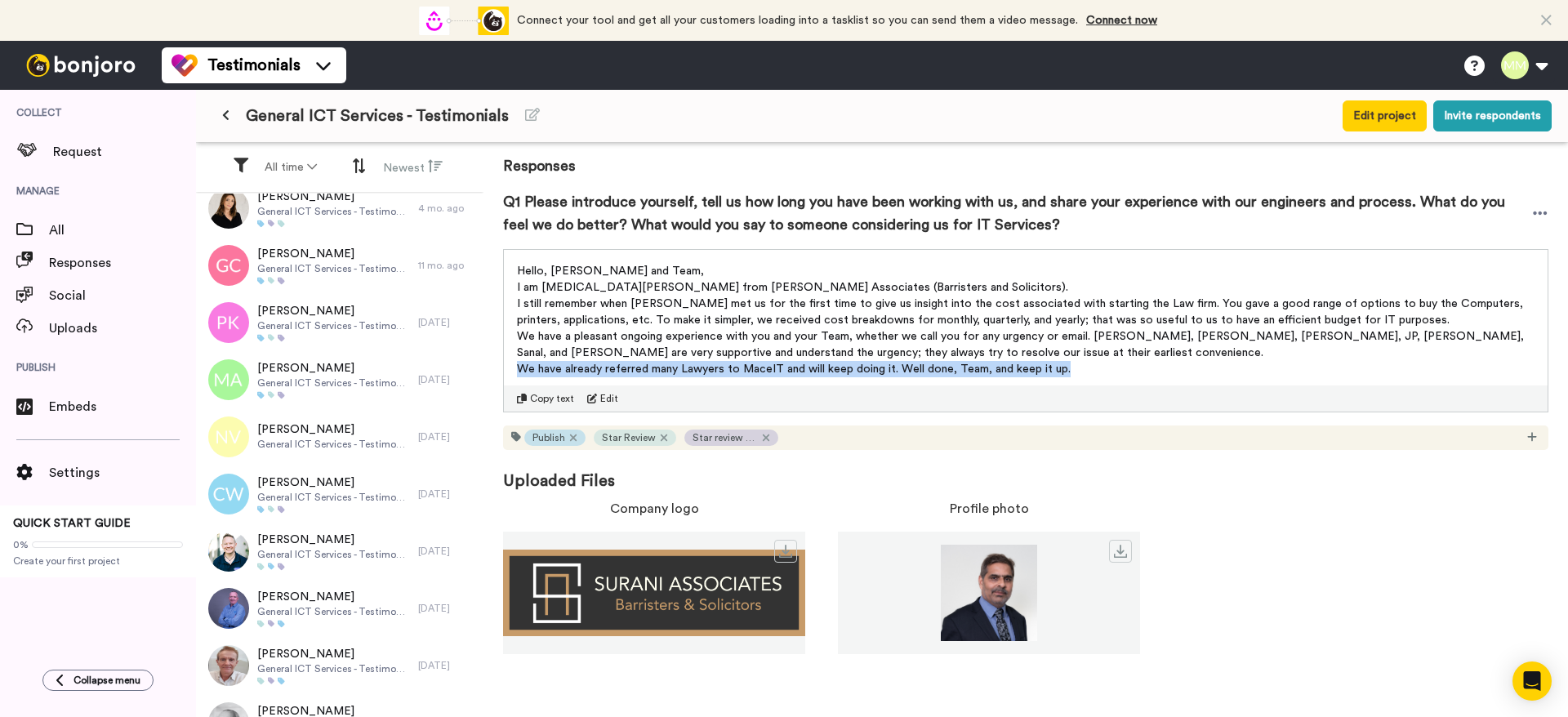
scroll to position [0, 0]
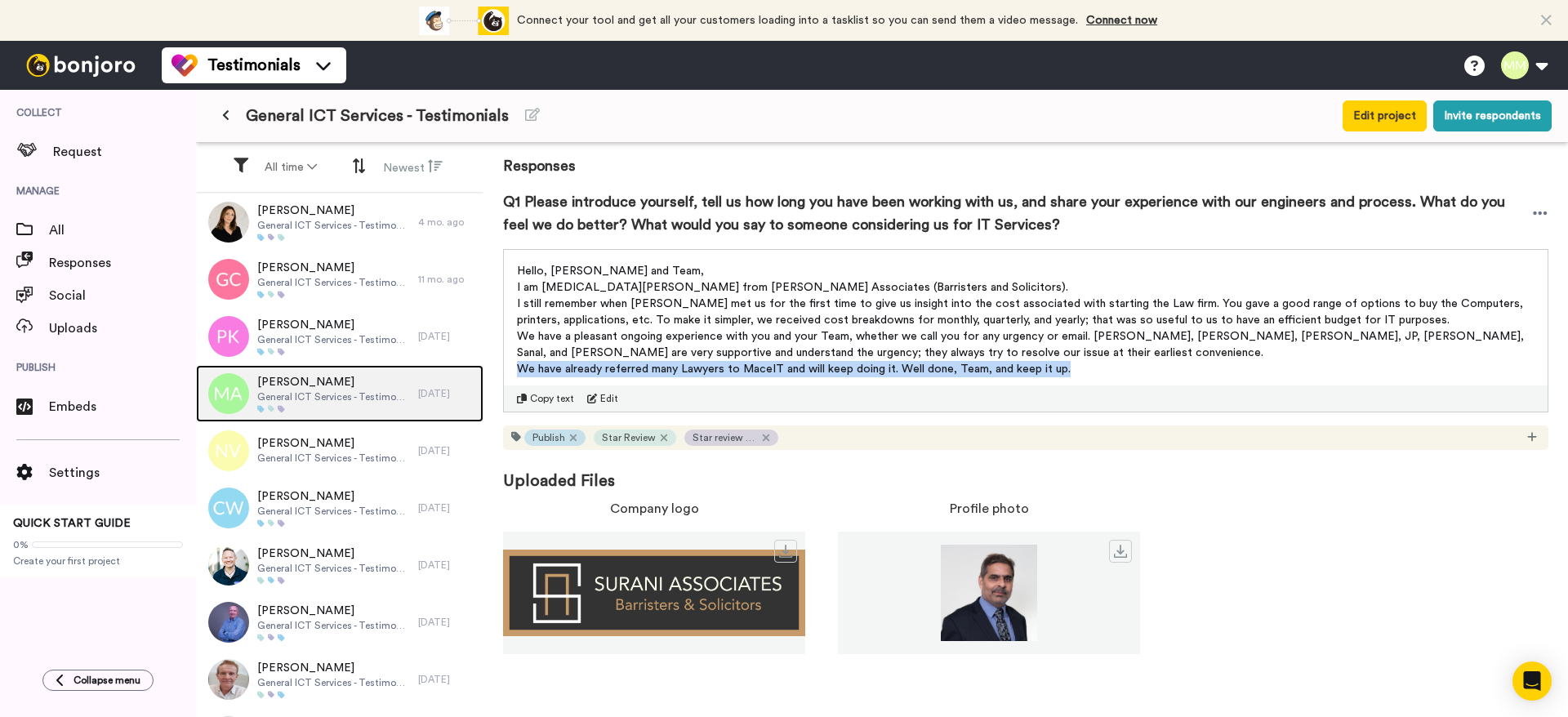
click at [307, 385] on span "[PERSON_NAME]" at bounding box center [334, 382] width 152 height 16
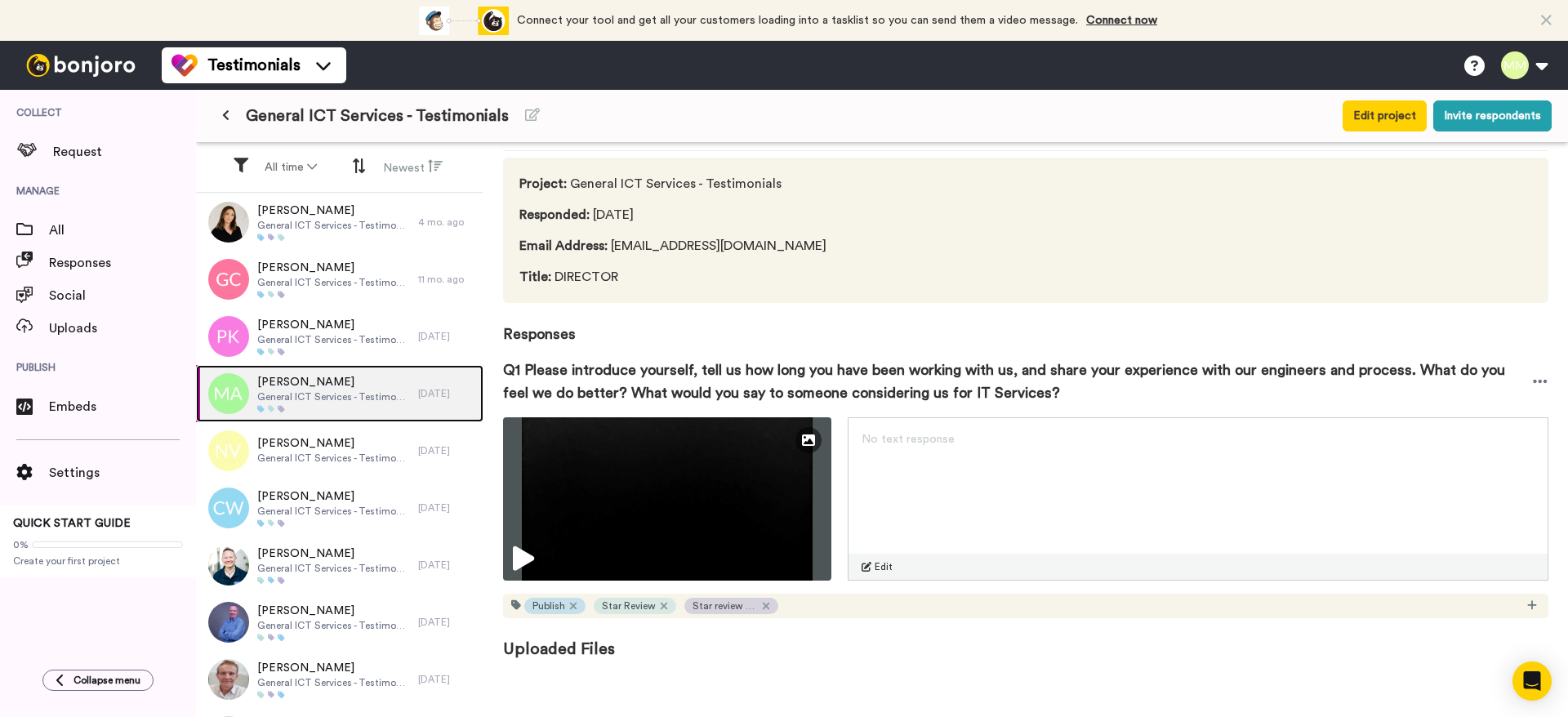
scroll to position [62, 0]
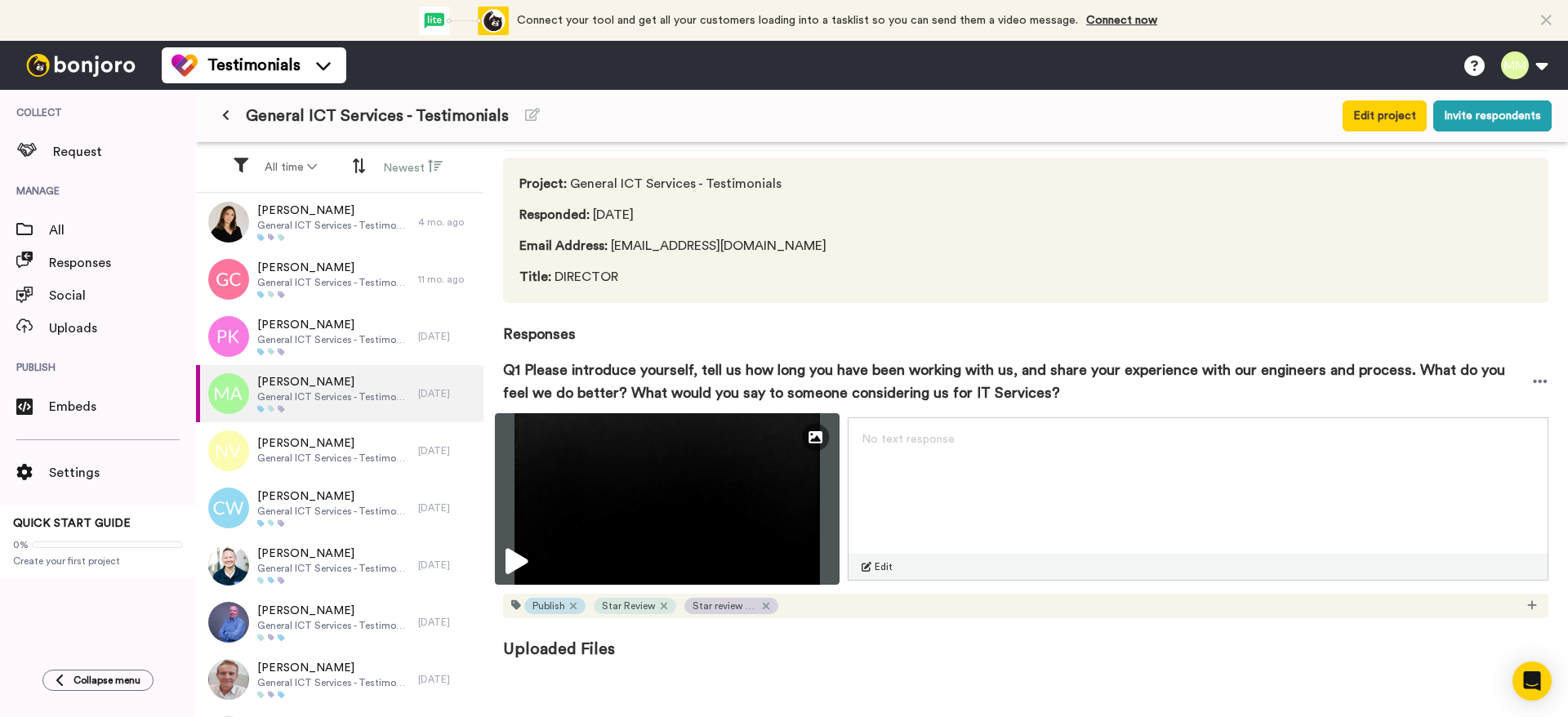
click at [513, 549] on icon at bounding box center [516, 562] width 22 height 26
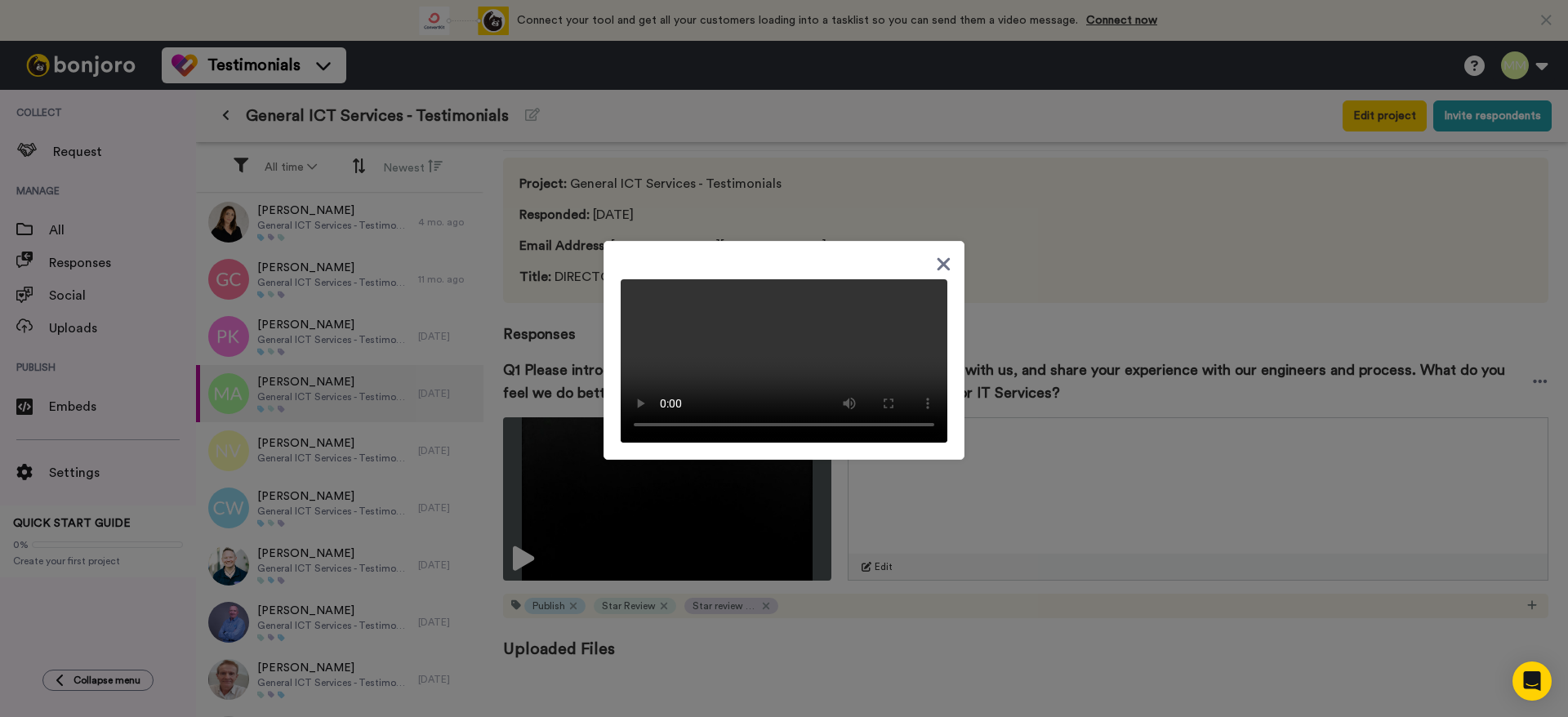
drag, startPoint x: 927, startPoint y: 238, endPoint x: 944, endPoint y: 258, distance: 26.2
click at [931, 241] on div at bounding box center [784, 350] width 361 height 219
click at [945, 258] on icon at bounding box center [944, 264] width 15 height 21
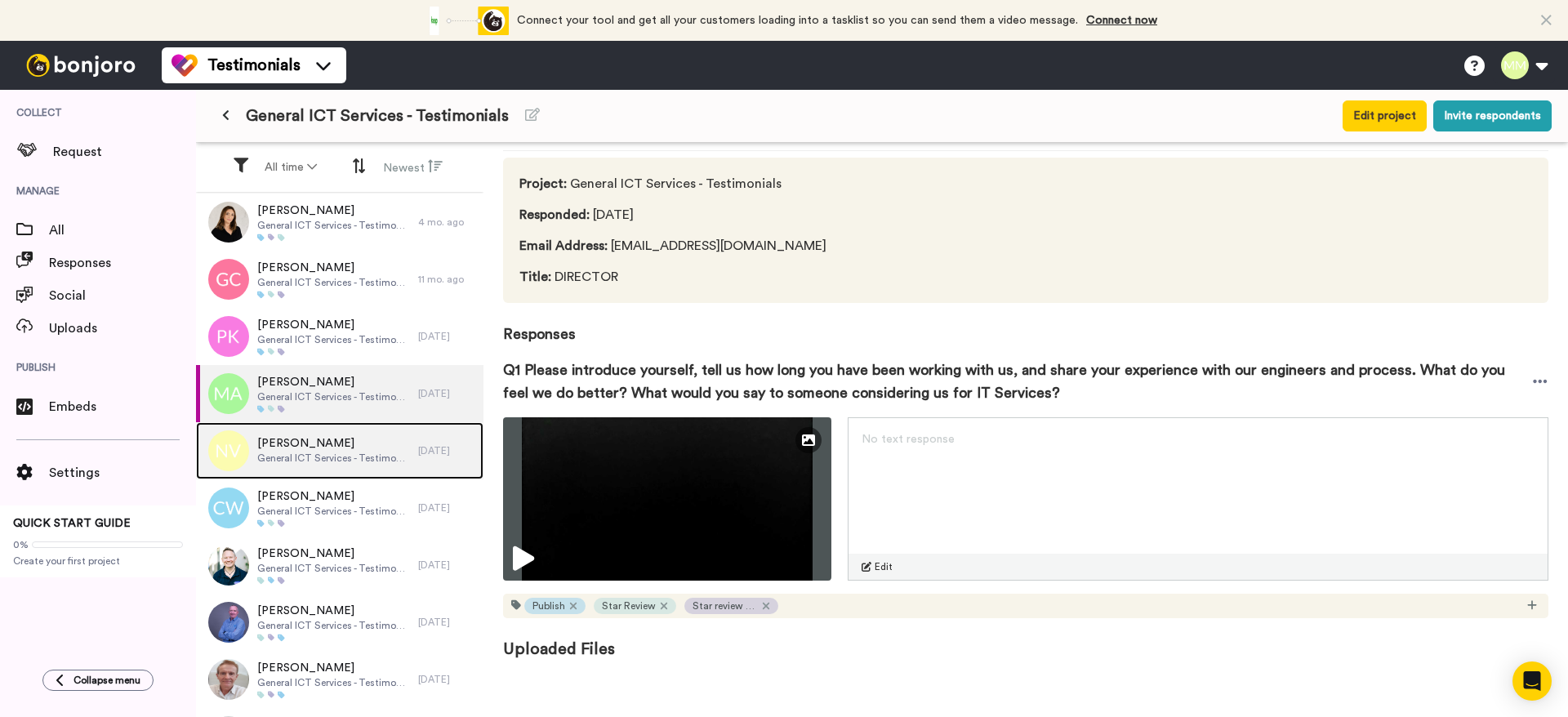
click at [314, 467] on div "[PERSON_NAME] General ICT Services - Testimonials" at bounding box center [307, 450] width 222 height 57
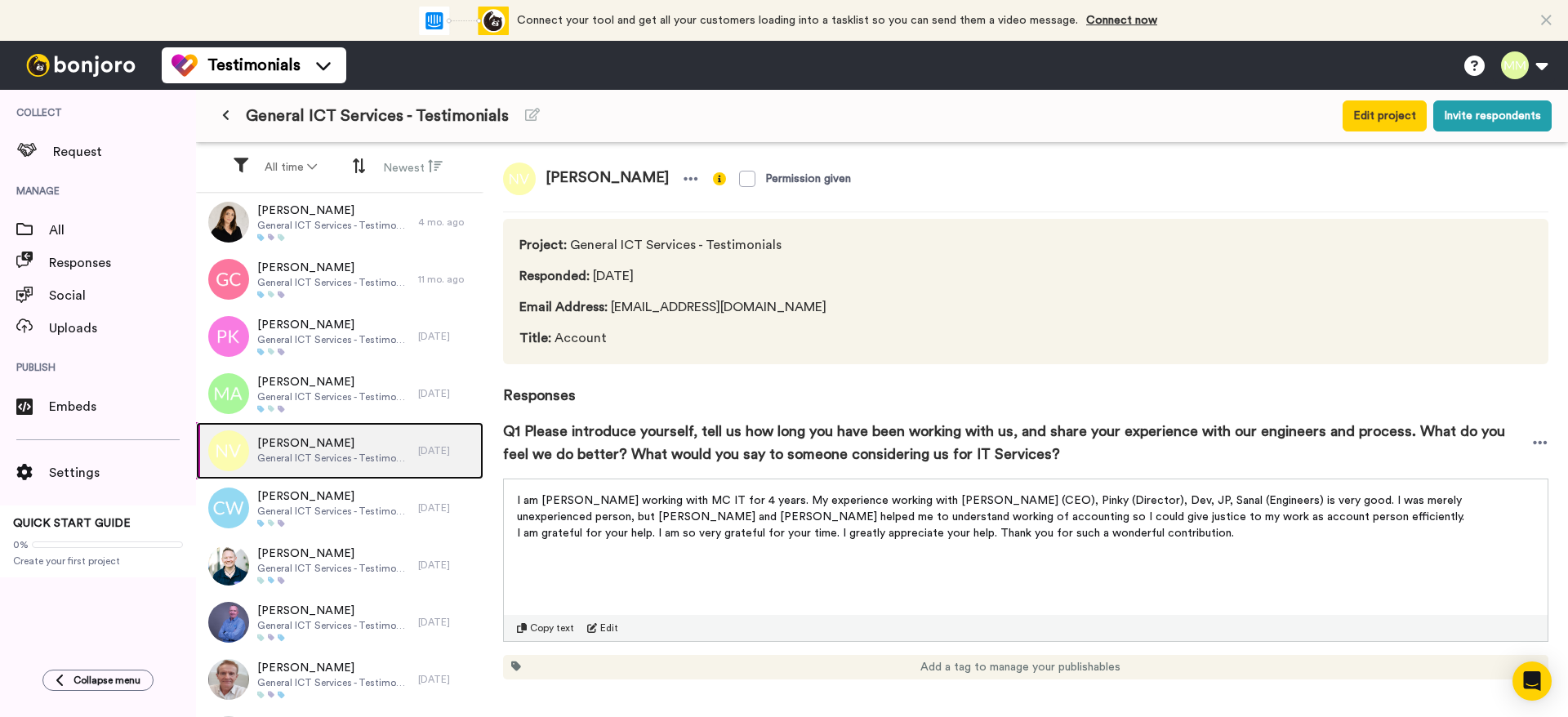
scroll to position [62, 0]
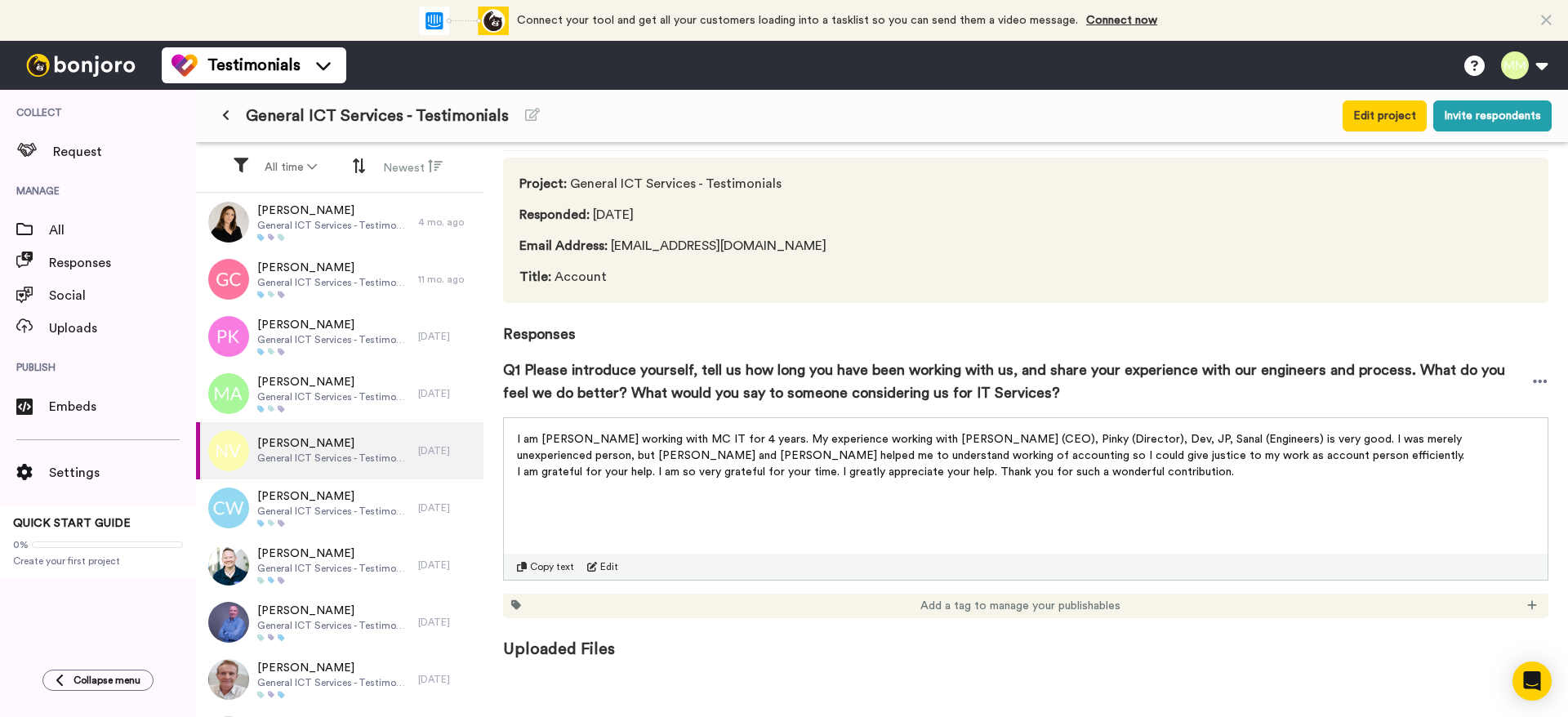
click at [719, 427] on div "I am [PERSON_NAME] working with MC IT for 4 years. My experience working with […" at bounding box center [1025, 451] width 1044 height 65
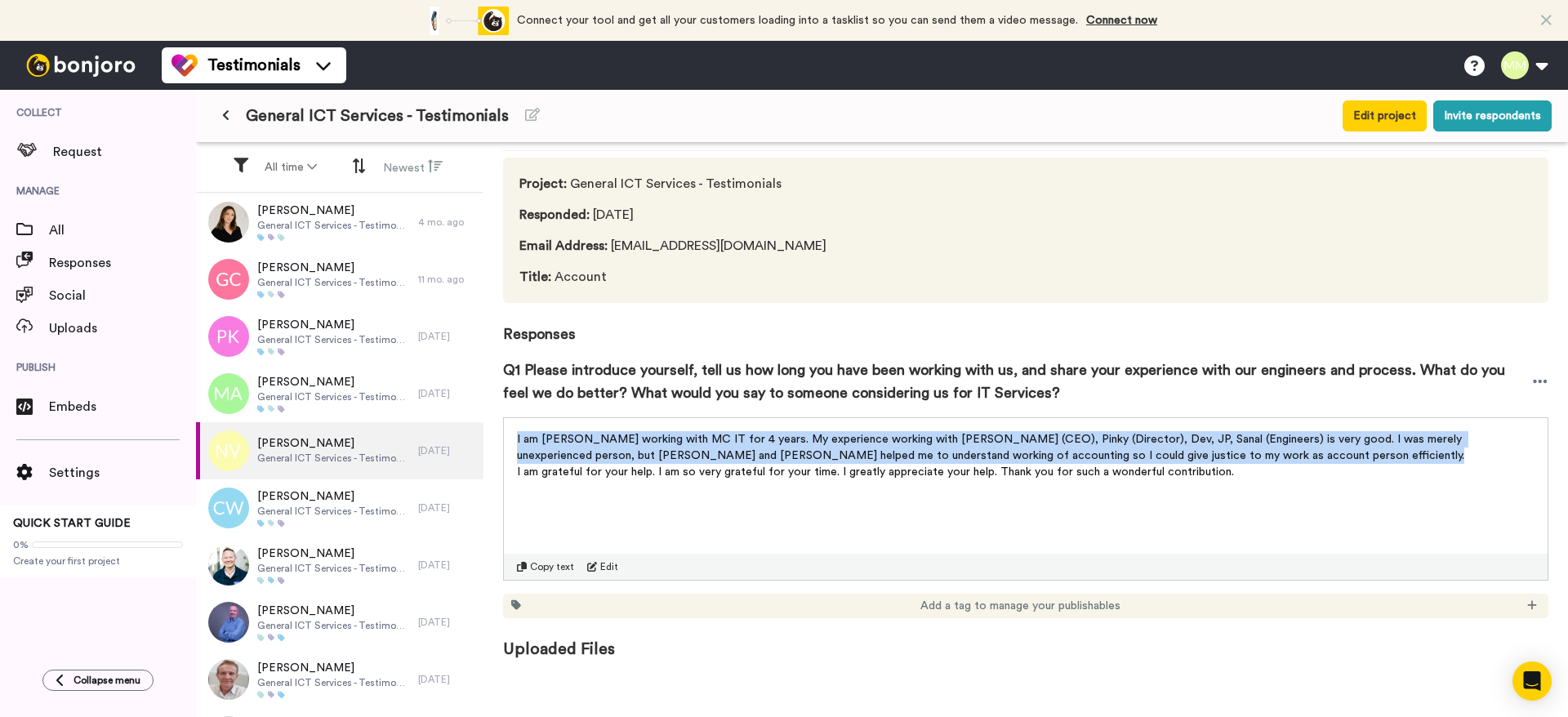
click at [719, 427] on div "I am [PERSON_NAME] working with MC IT for 4 years. My experience working with […" at bounding box center [1025, 451] width 1044 height 65
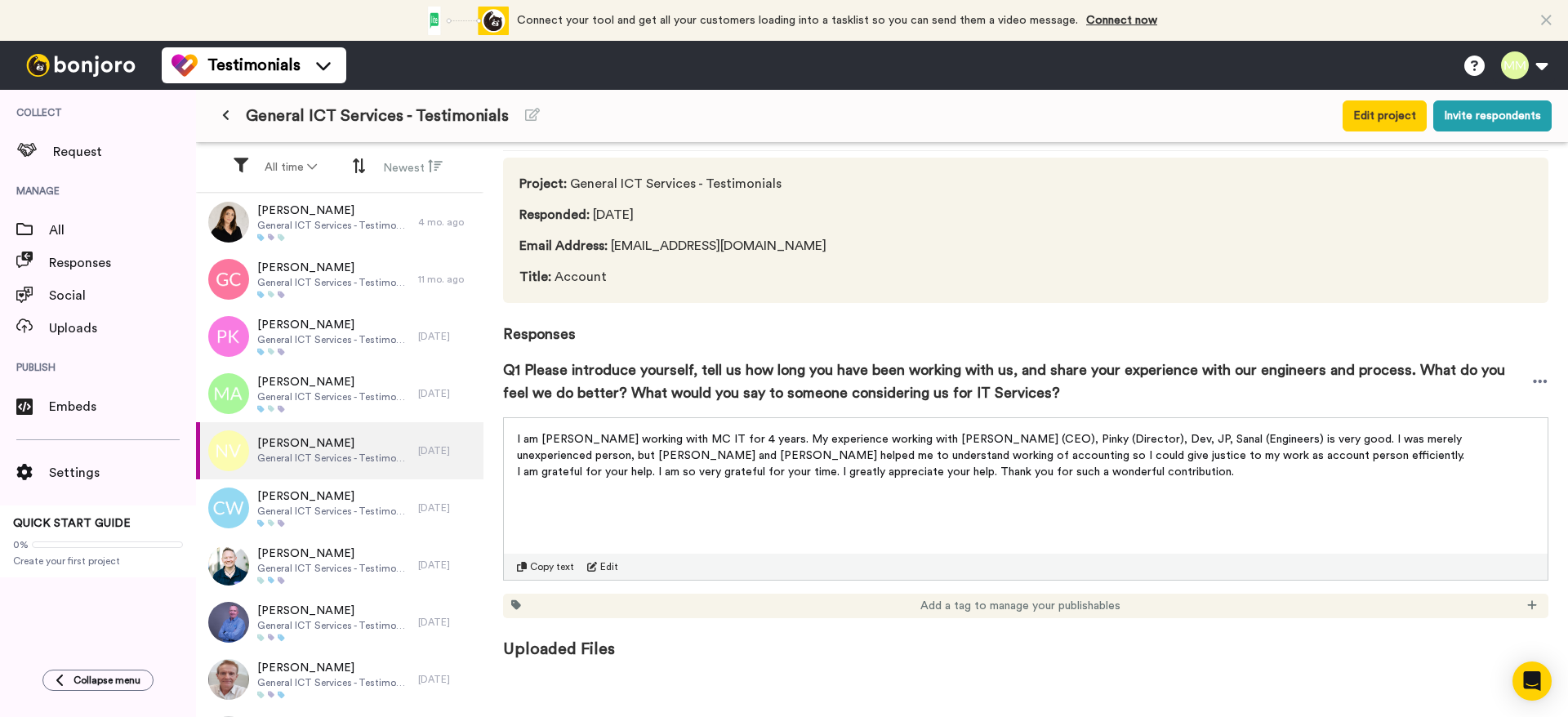
click at [887, 475] on span "I am grateful for your help. I am so very grateful for your time. I greatly app…" at bounding box center [876, 472] width 717 height 12
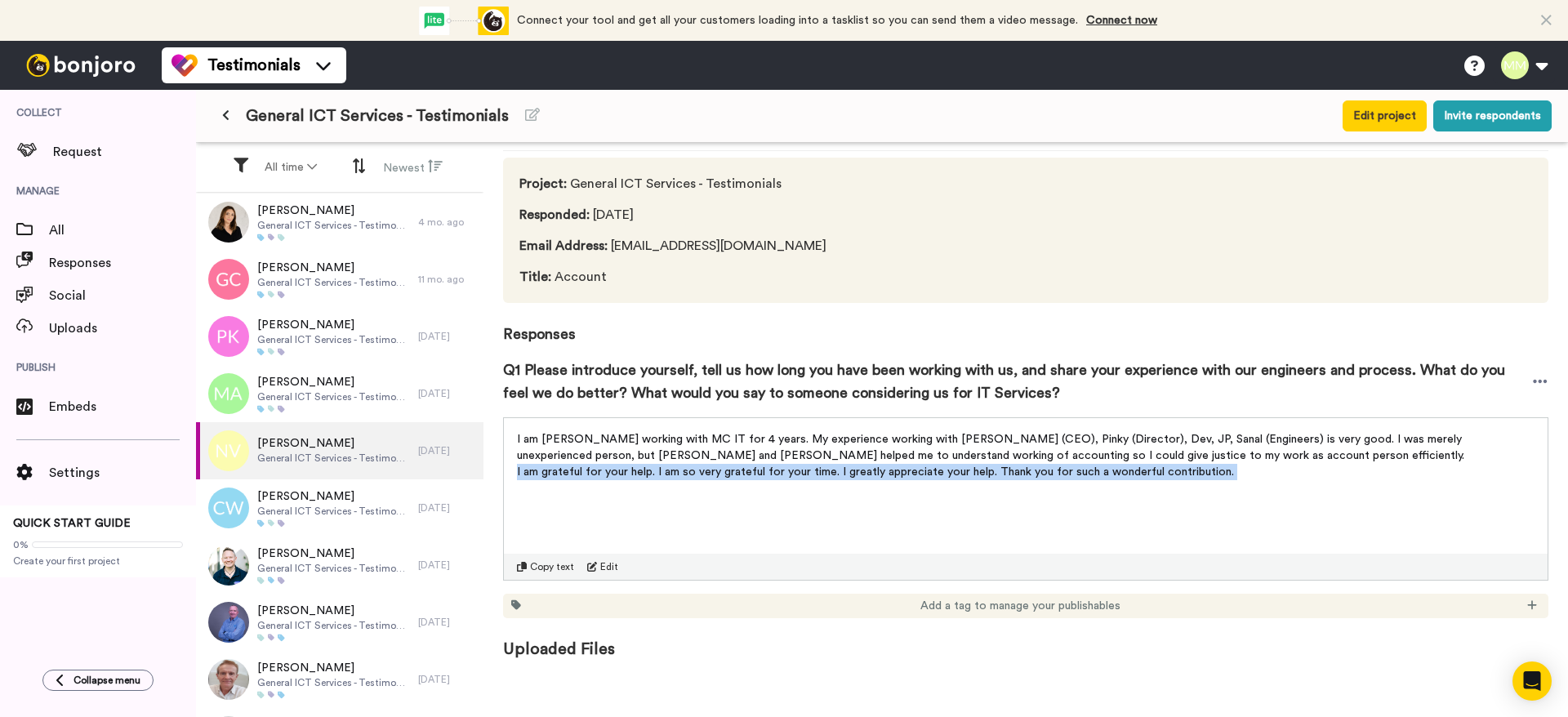
click at [887, 475] on span "I am grateful for your help. I am so very grateful for your time. I greatly app…" at bounding box center [876, 472] width 717 height 12
click at [1231, 467] on p "I am grateful for your help. I am so very grateful for your time. I greatly app…" at bounding box center [1026, 472] width 1018 height 16
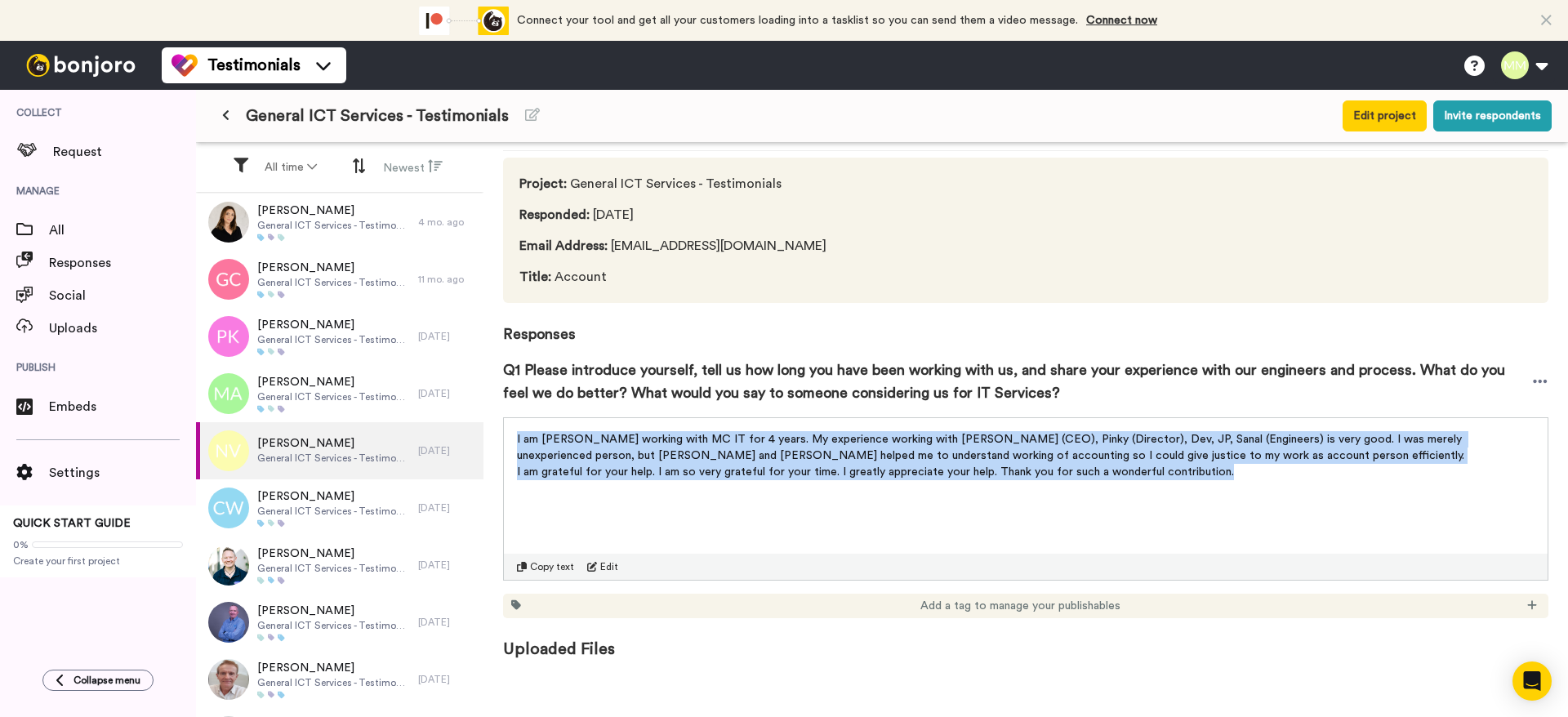
drag, startPoint x: 1269, startPoint y: 467, endPoint x: 501, endPoint y: 434, distance: 768.7
click at [501, 434] on div "[PERSON_NAME] Permission given Project : General ICT Services - Testimonials Re…" at bounding box center [1025, 412] width 1084 height 537
click at [524, 443] on span "I am [PERSON_NAME] working with MC IT for 4 years. My experience working with […" at bounding box center [991, 447] width 948 height 28
drag, startPoint x: 517, startPoint y: 439, endPoint x: 1348, endPoint y: 473, distance: 831.7
click at [1348, 473] on div "I am [PERSON_NAME] working with MC IT for 4 years. My experience working with […" at bounding box center [1026, 456] width 1018 height 49
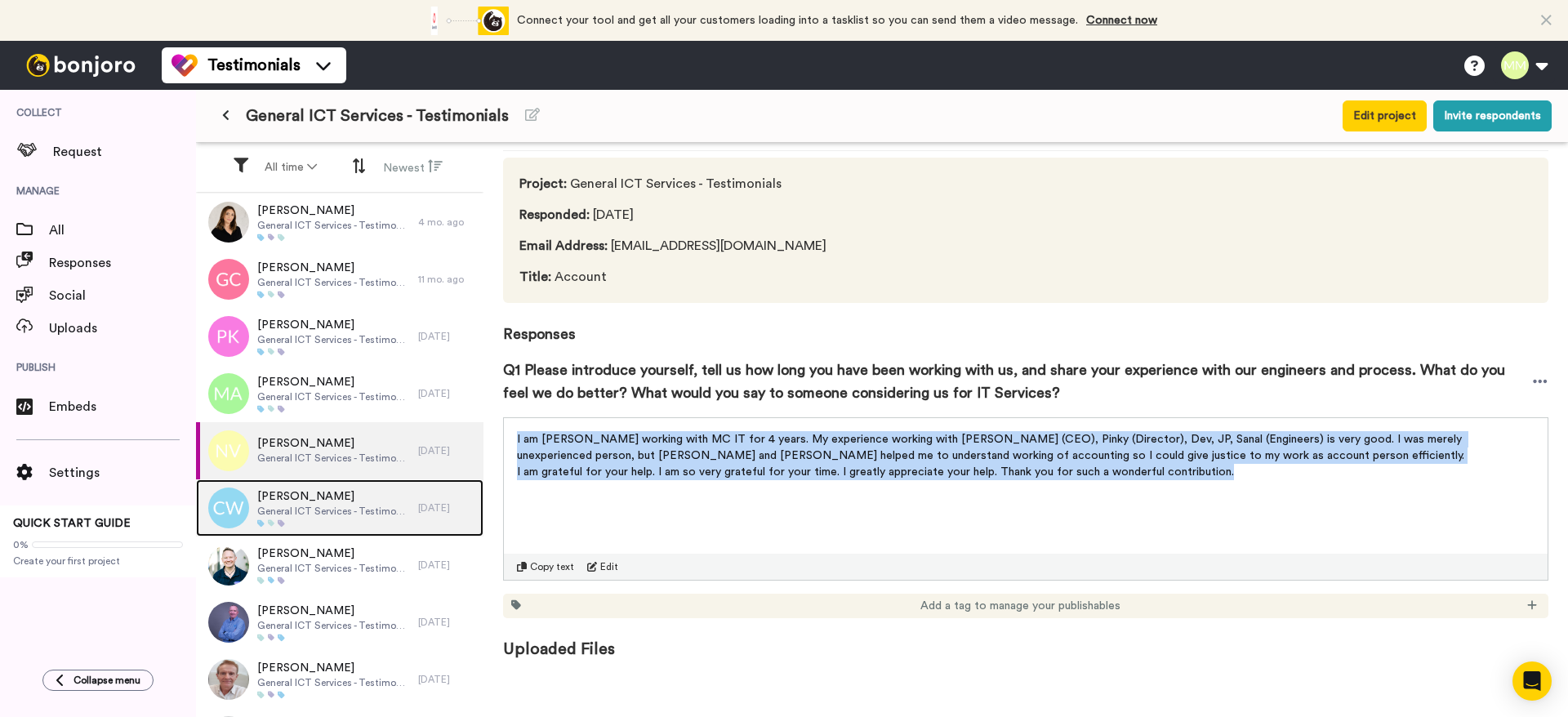
click at [294, 503] on span "[PERSON_NAME]" at bounding box center [334, 496] width 152 height 16
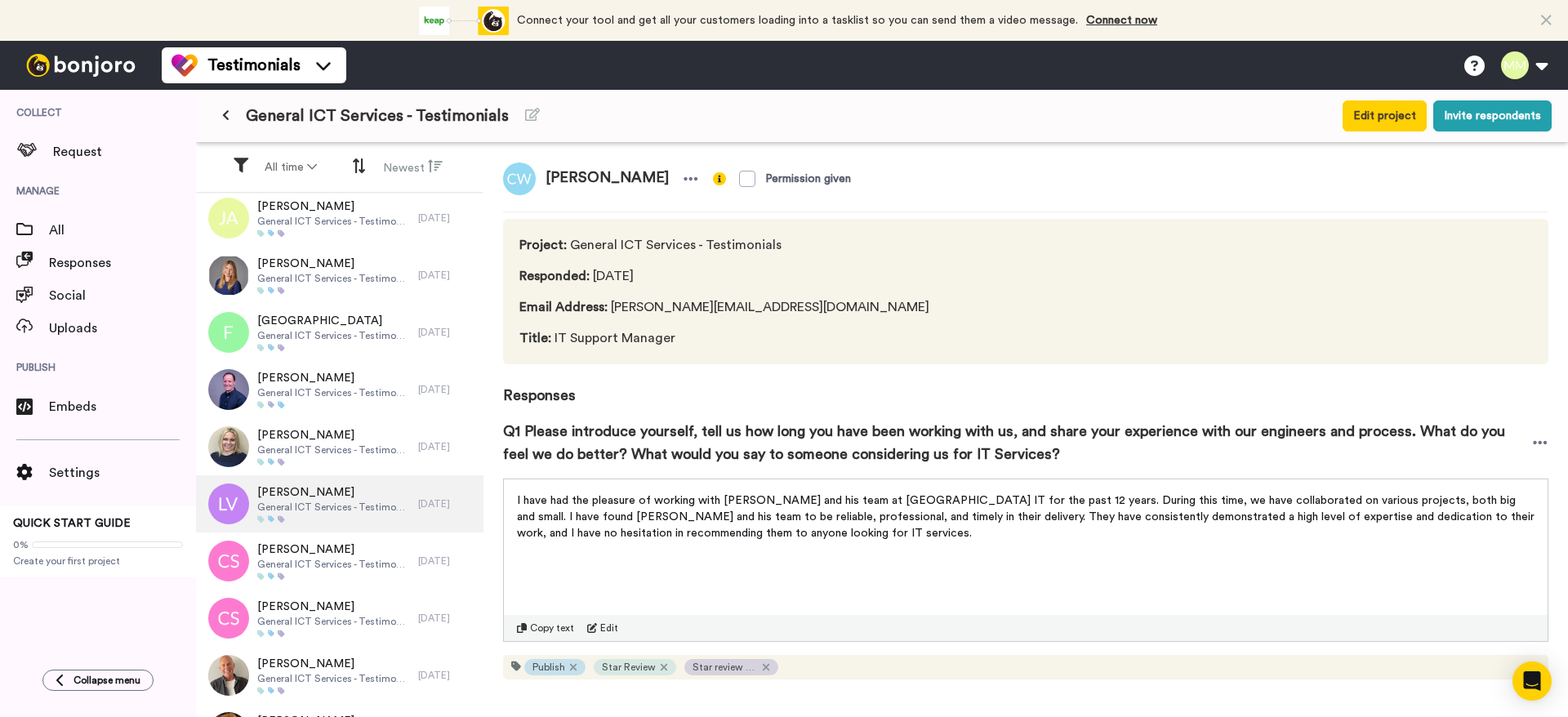
scroll to position [847, 0]
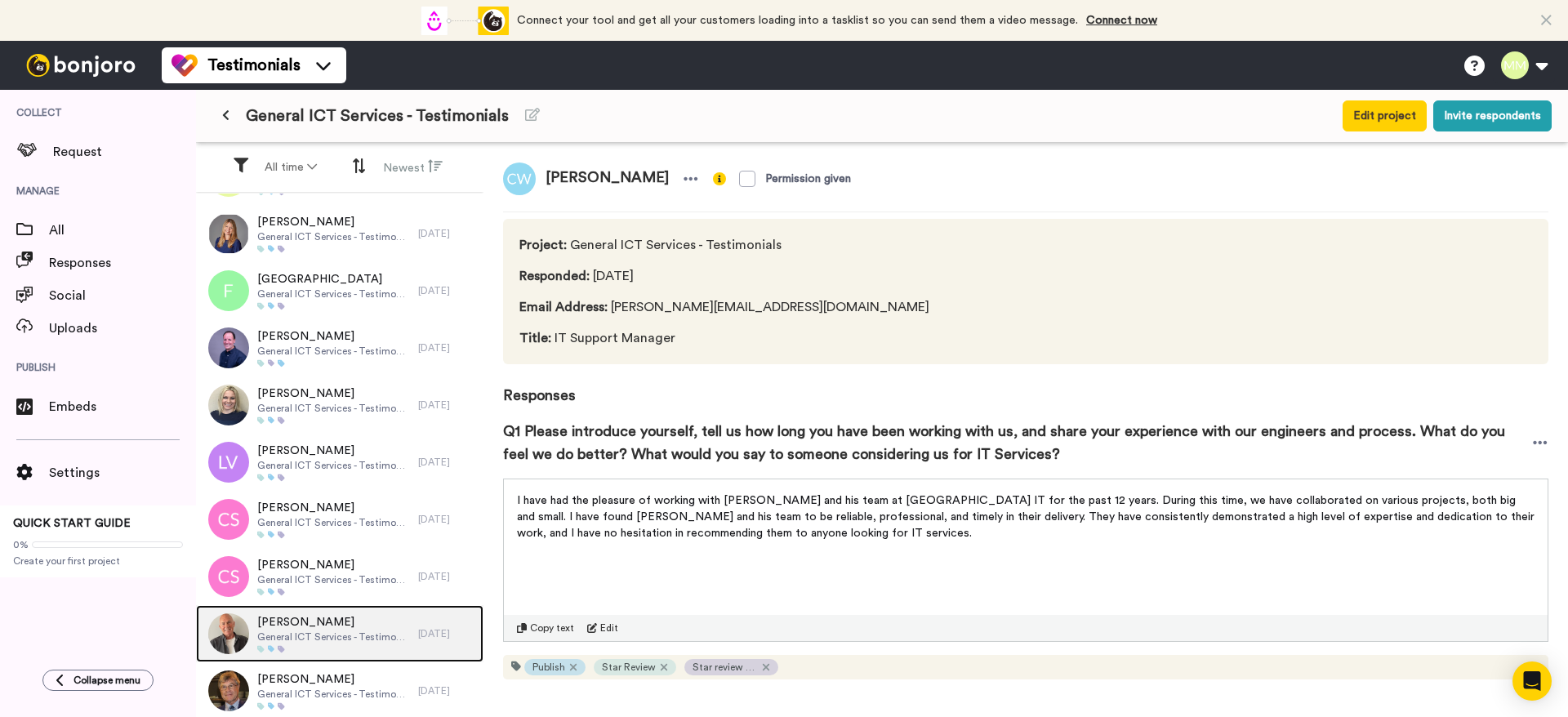
click at [339, 630] on span "[PERSON_NAME]" at bounding box center [334, 623] width 152 height 16
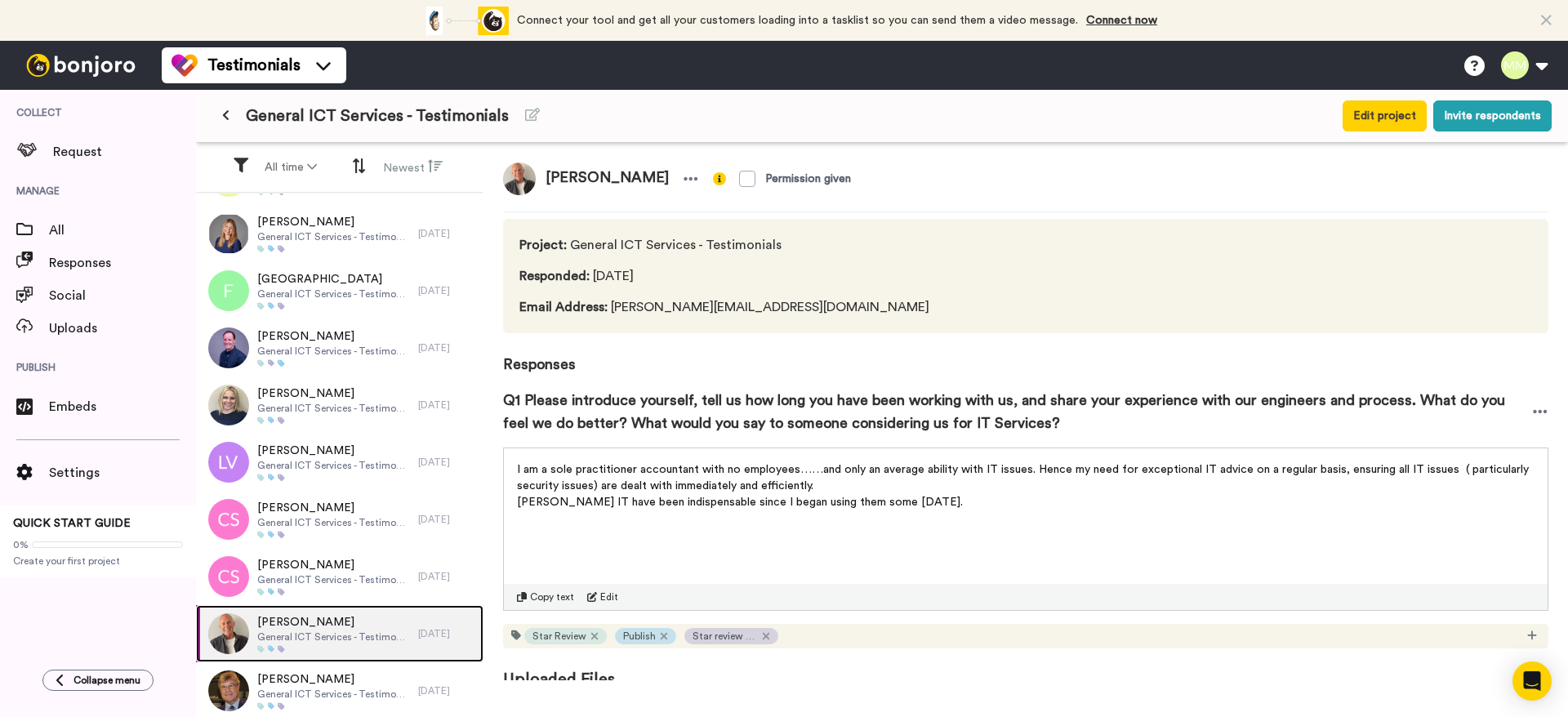
scroll to position [30, 0]
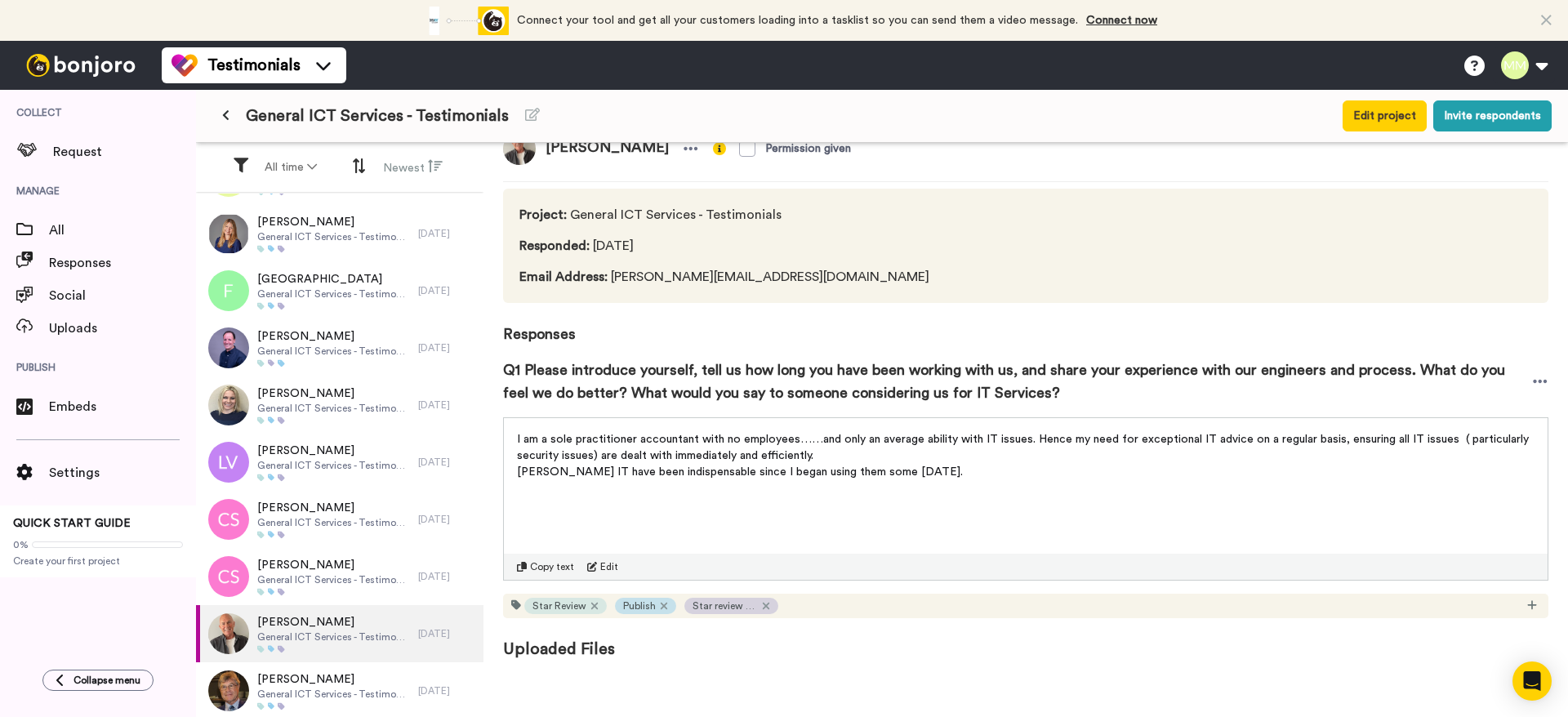
click at [618, 464] on p "[PERSON_NAME] IT have been indispensable since I began using them some [DATE]." at bounding box center [1026, 472] width 1018 height 16
click at [867, 440] on span "I am a sole practitioner accountant with no employees……and only an average abil…" at bounding box center [1024, 447] width 1015 height 28
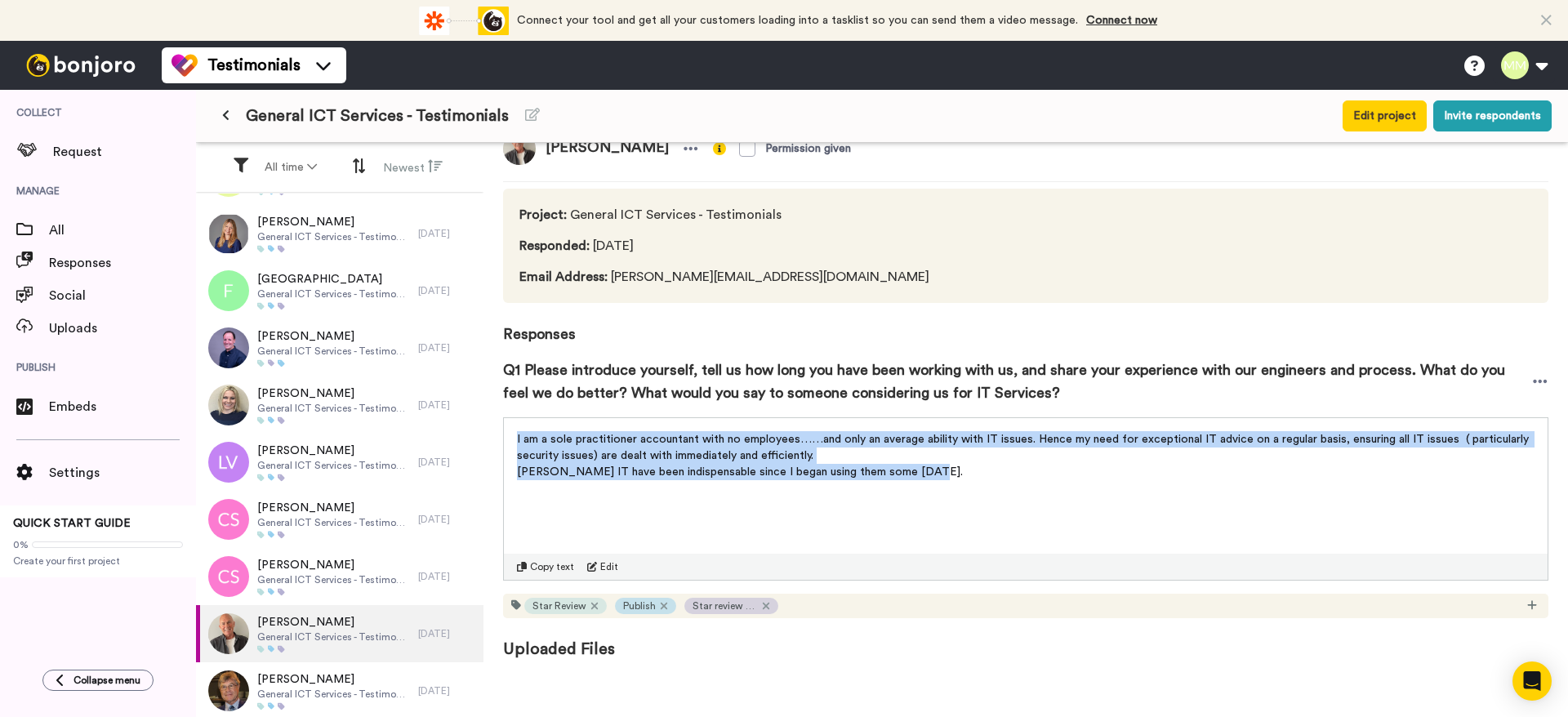
drag, startPoint x: 511, startPoint y: 434, endPoint x: 1152, endPoint y: 478, distance: 642.5
click at [1152, 478] on div "I am a sole practitioner accountant with no employees……and only an average abil…" at bounding box center [1025, 459] width 1044 height 82
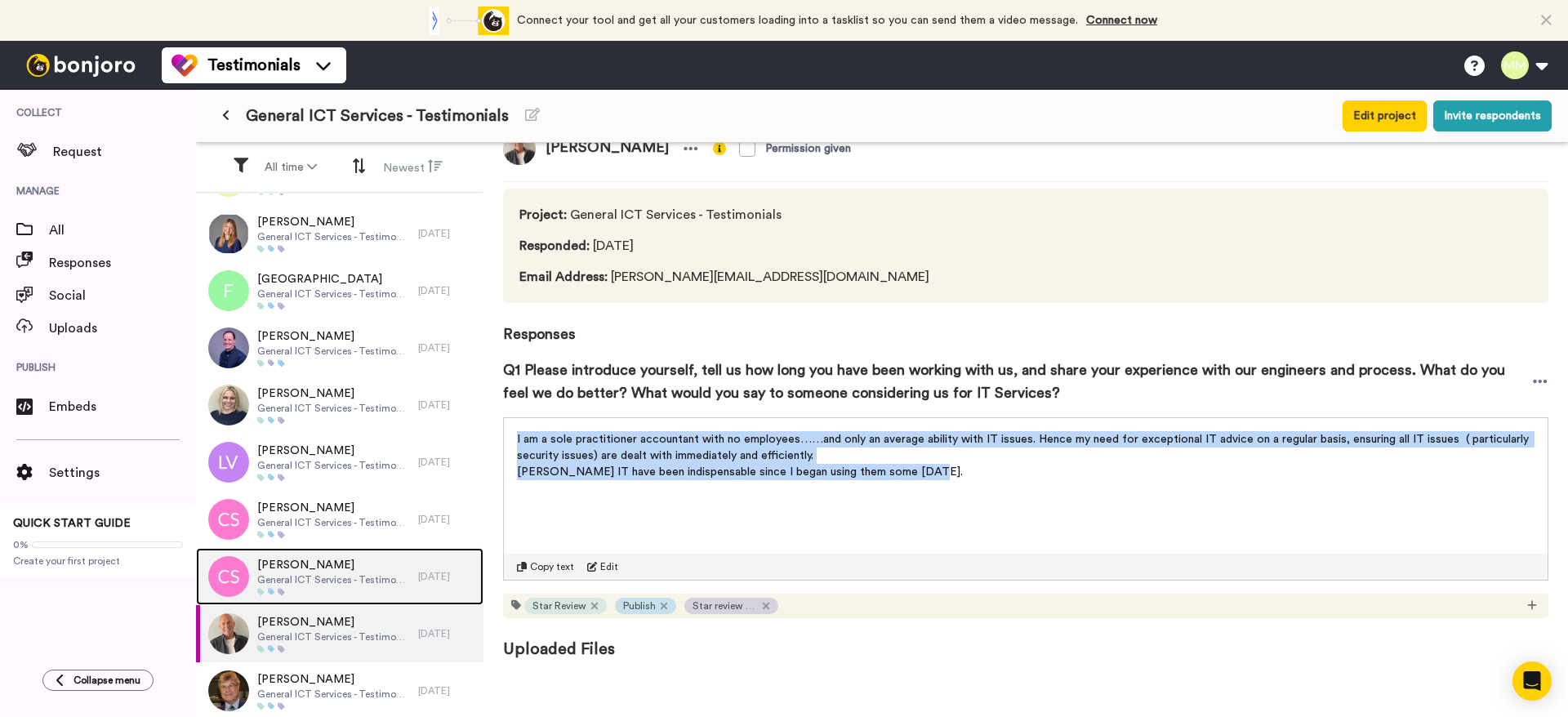
click at [353, 579] on span "General ICT Services - Testimonials" at bounding box center [334, 580] width 152 height 13
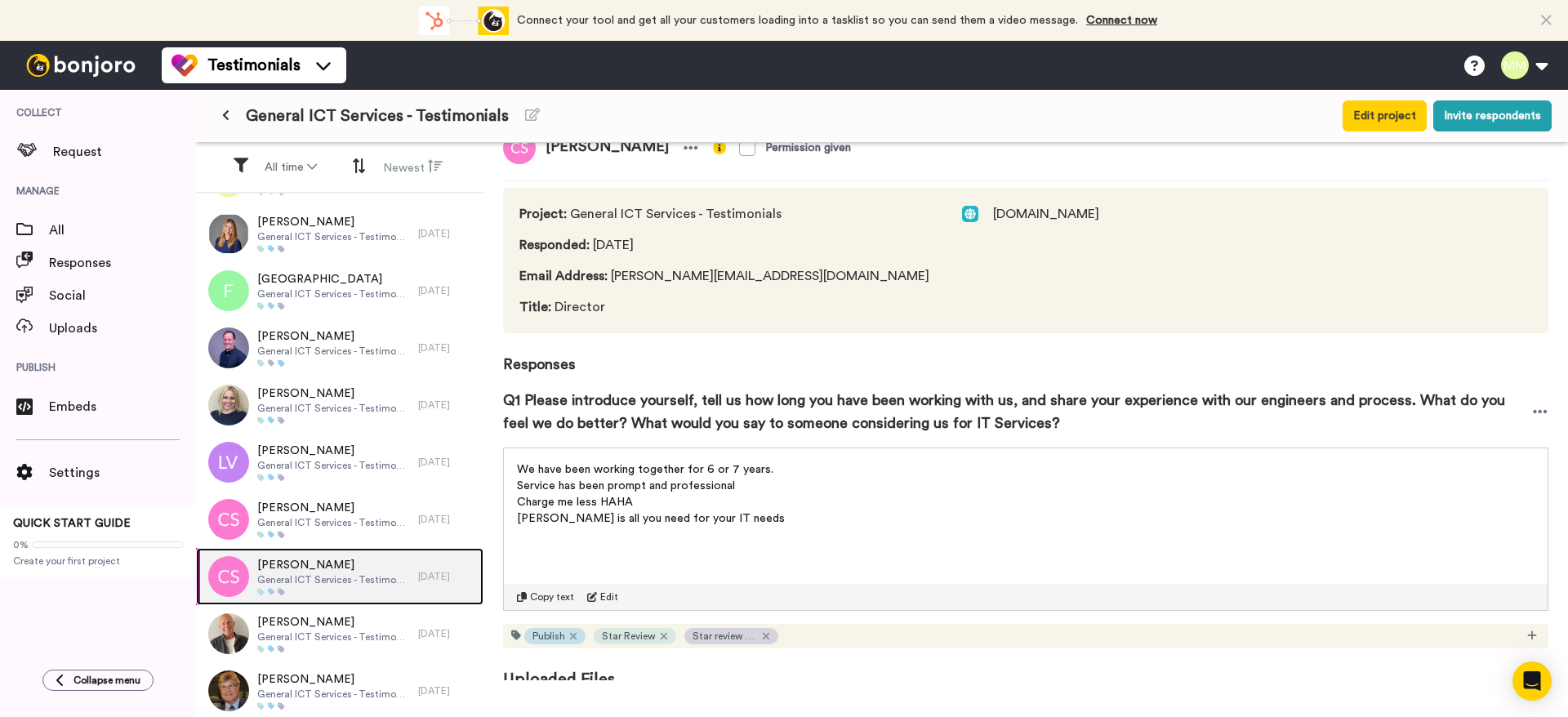
scroll to position [62, 0]
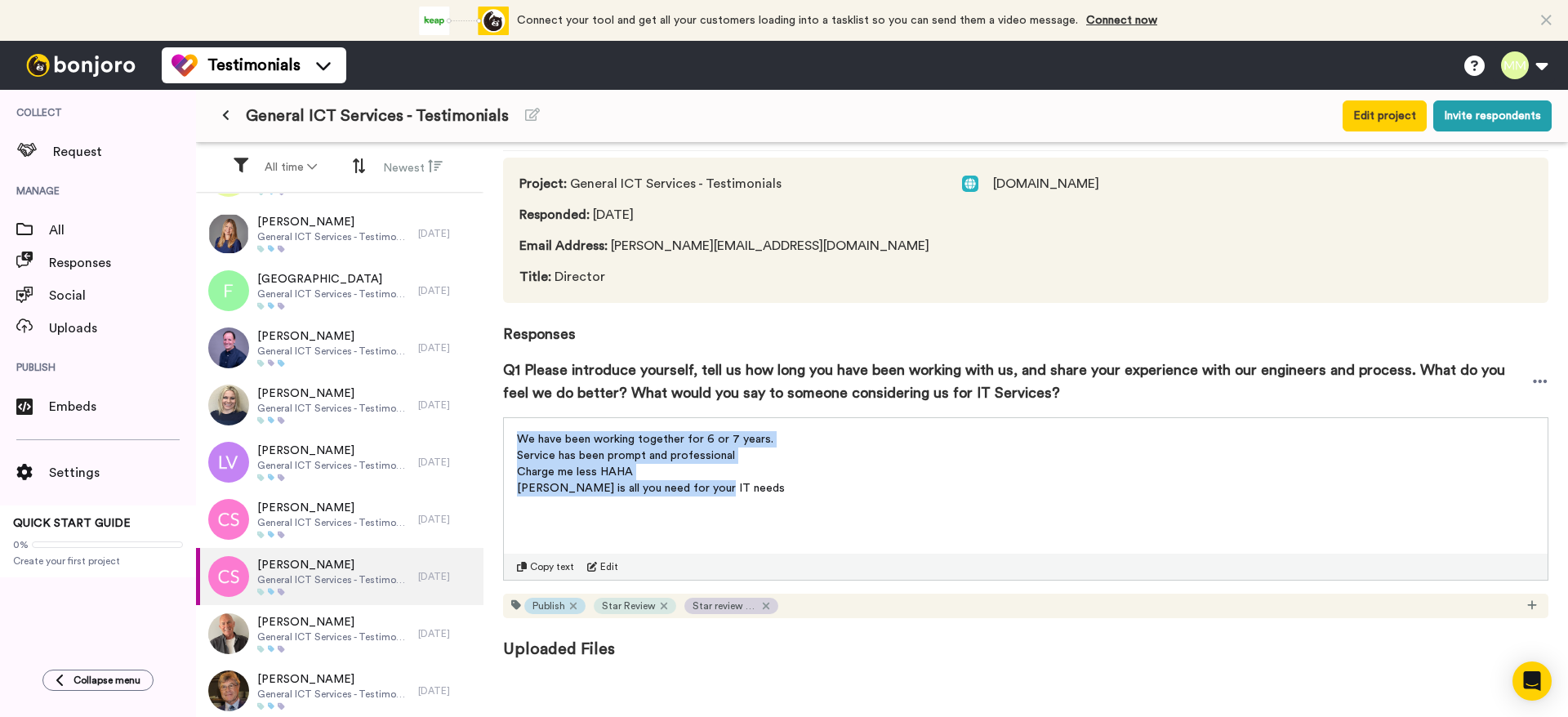
drag, startPoint x: 514, startPoint y: 440, endPoint x: 814, endPoint y: 491, distance: 304.3
click at [814, 491] on div "We have been working together for 6 or 7 years. Service has been prompt and pro…" at bounding box center [1025, 459] width 1044 height 82
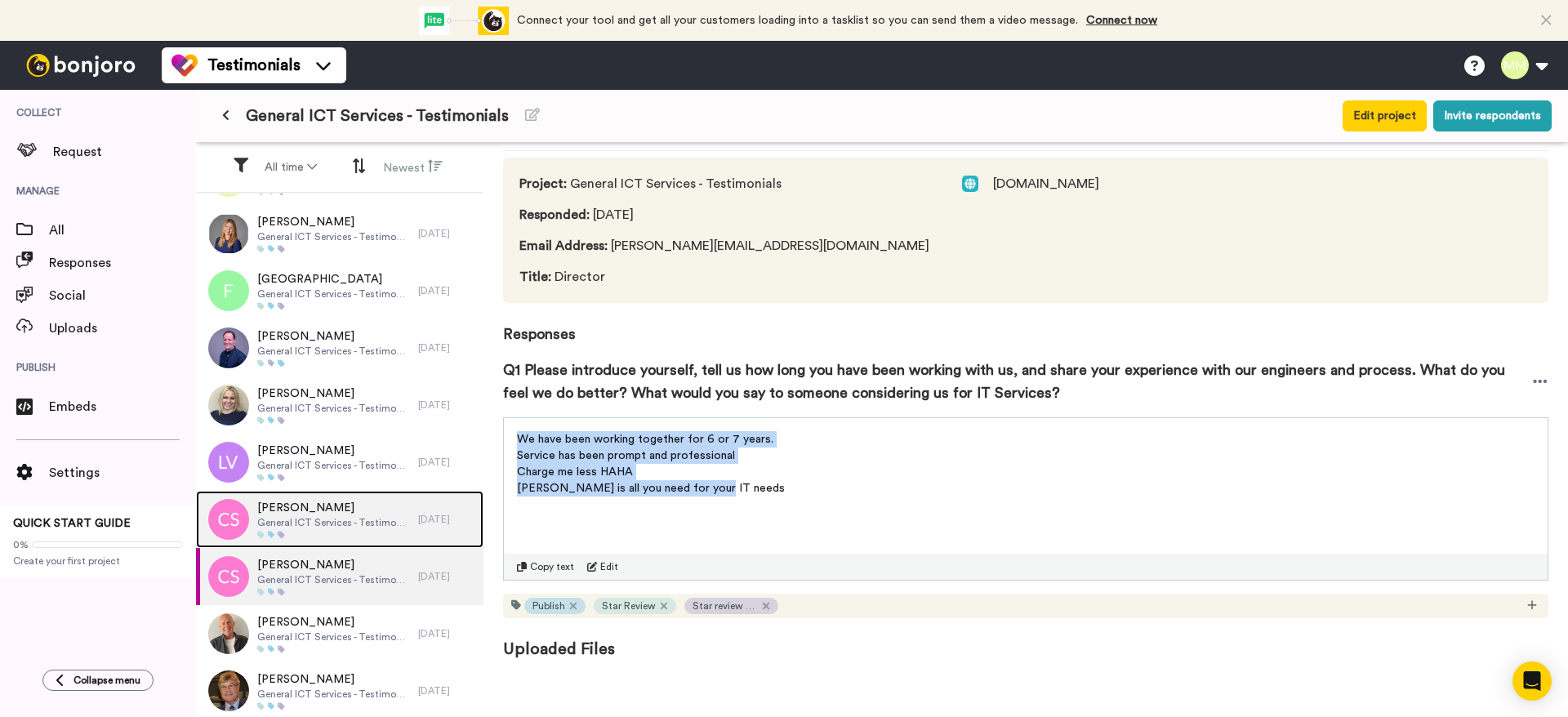
click at [311, 526] on span "General ICT Services - Testimonials" at bounding box center [334, 523] width 152 height 13
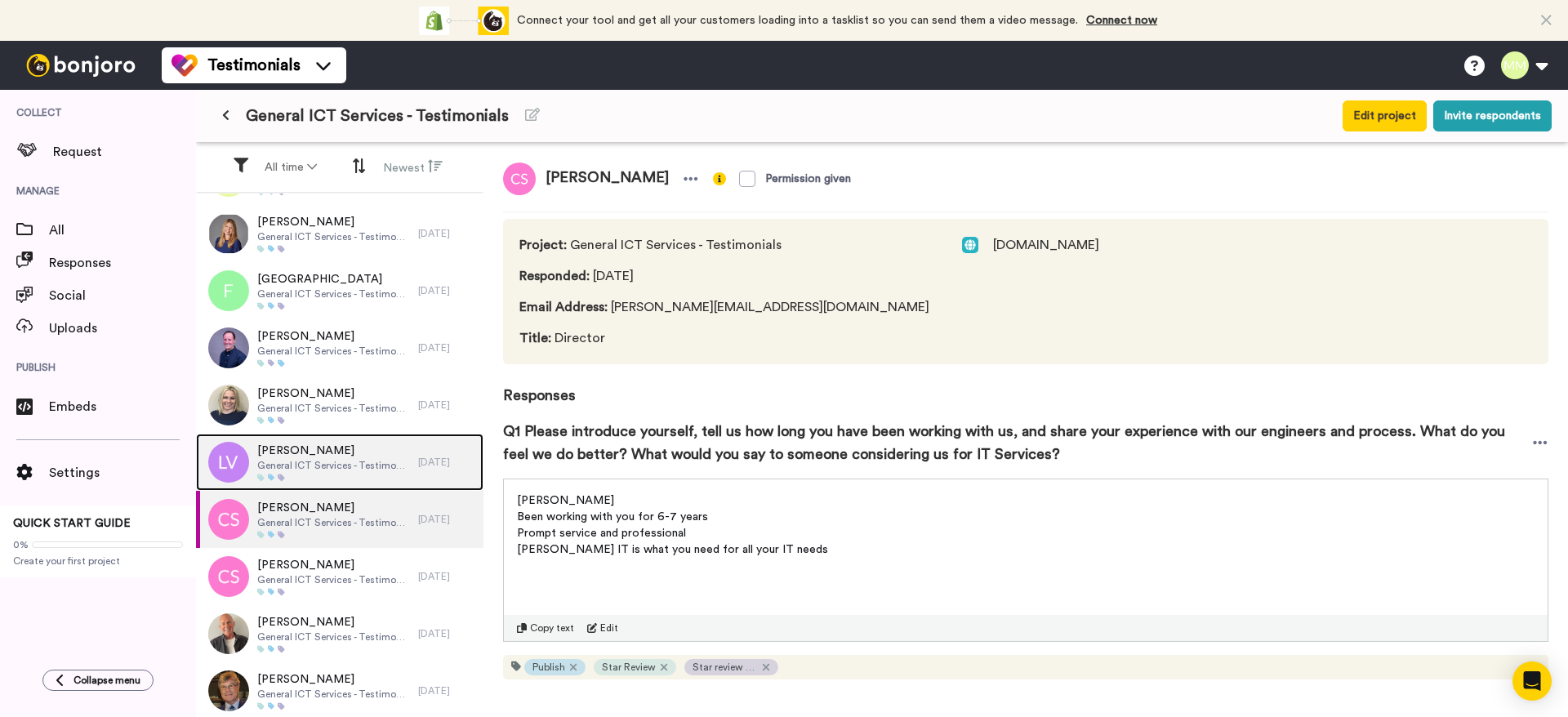
click at [338, 447] on span "[PERSON_NAME]" at bounding box center [334, 451] width 152 height 16
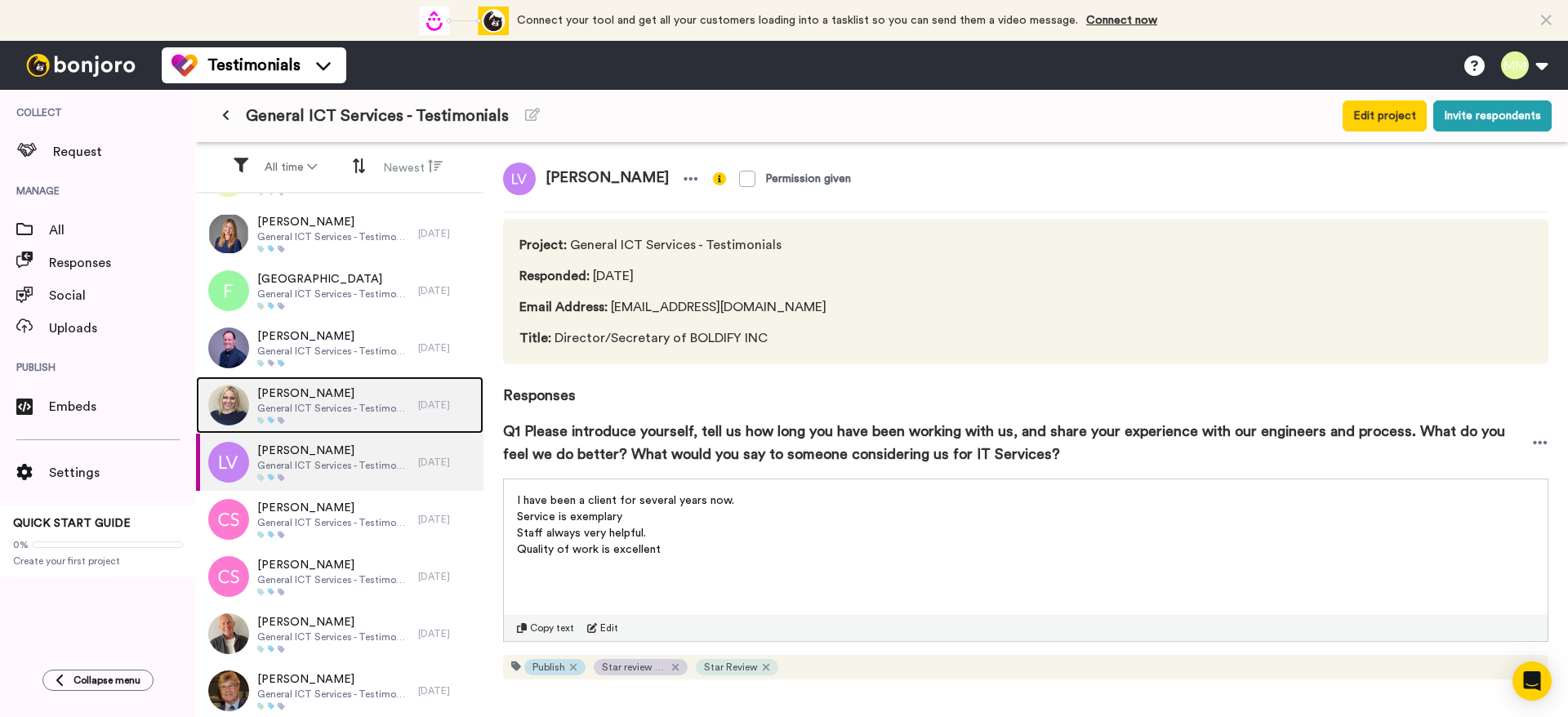
click at [327, 405] on span "General ICT Services - Testimonials" at bounding box center [334, 408] width 152 height 13
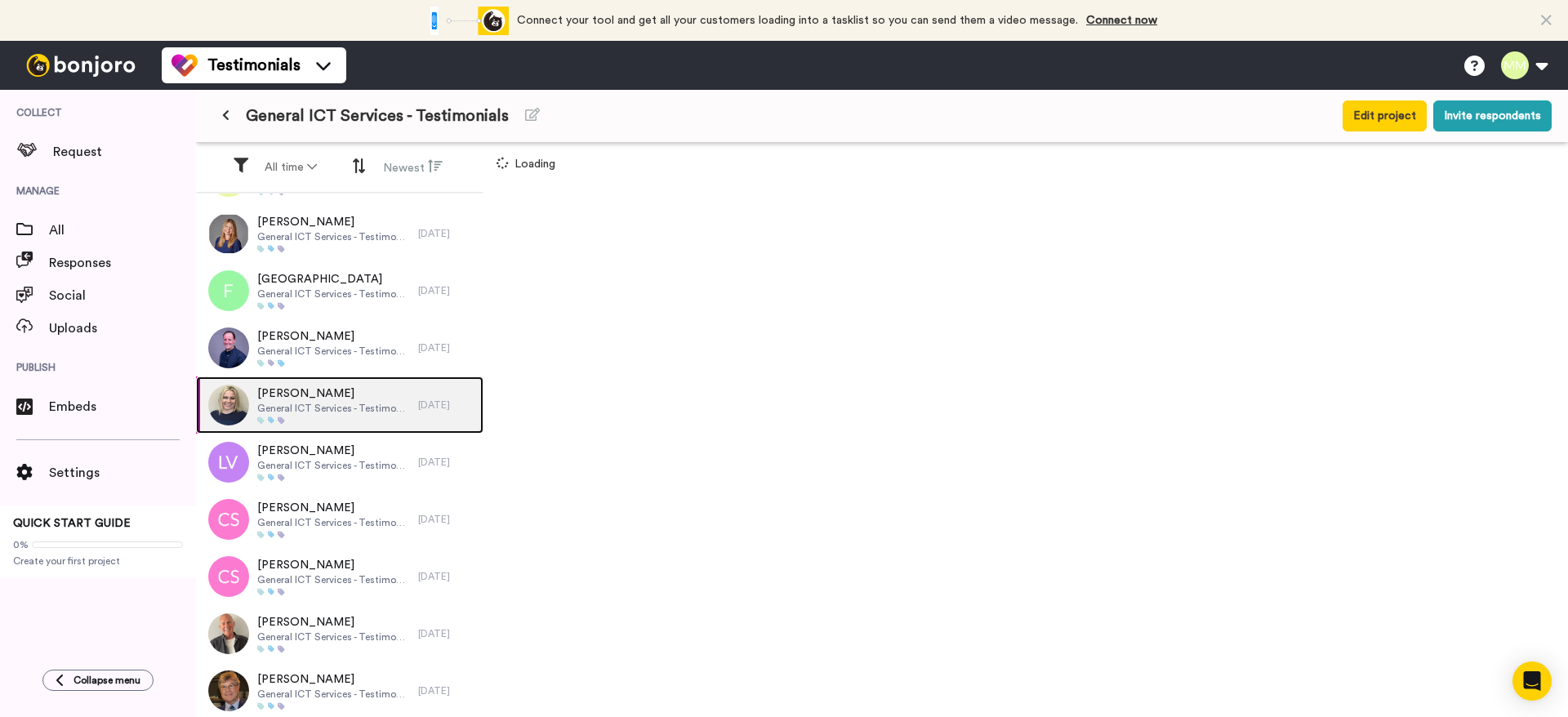
click at [327, 405] on span "General ICT Services - Testimonials" at bounding box center [334, 408] width 152 height 13
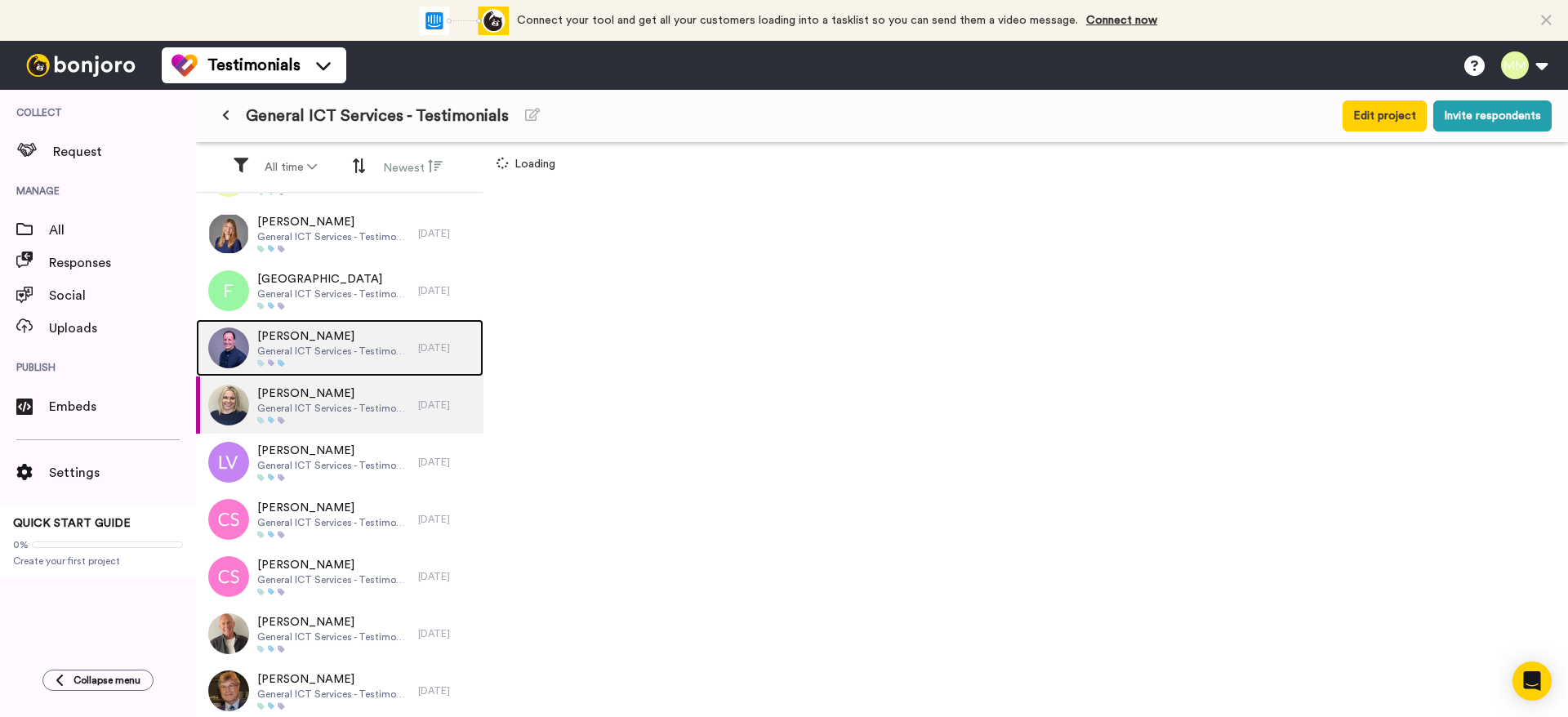
click at [332, 357] on span "General ICT Services - Testimonials" at bounding box center [334, 351] width 152 height 13
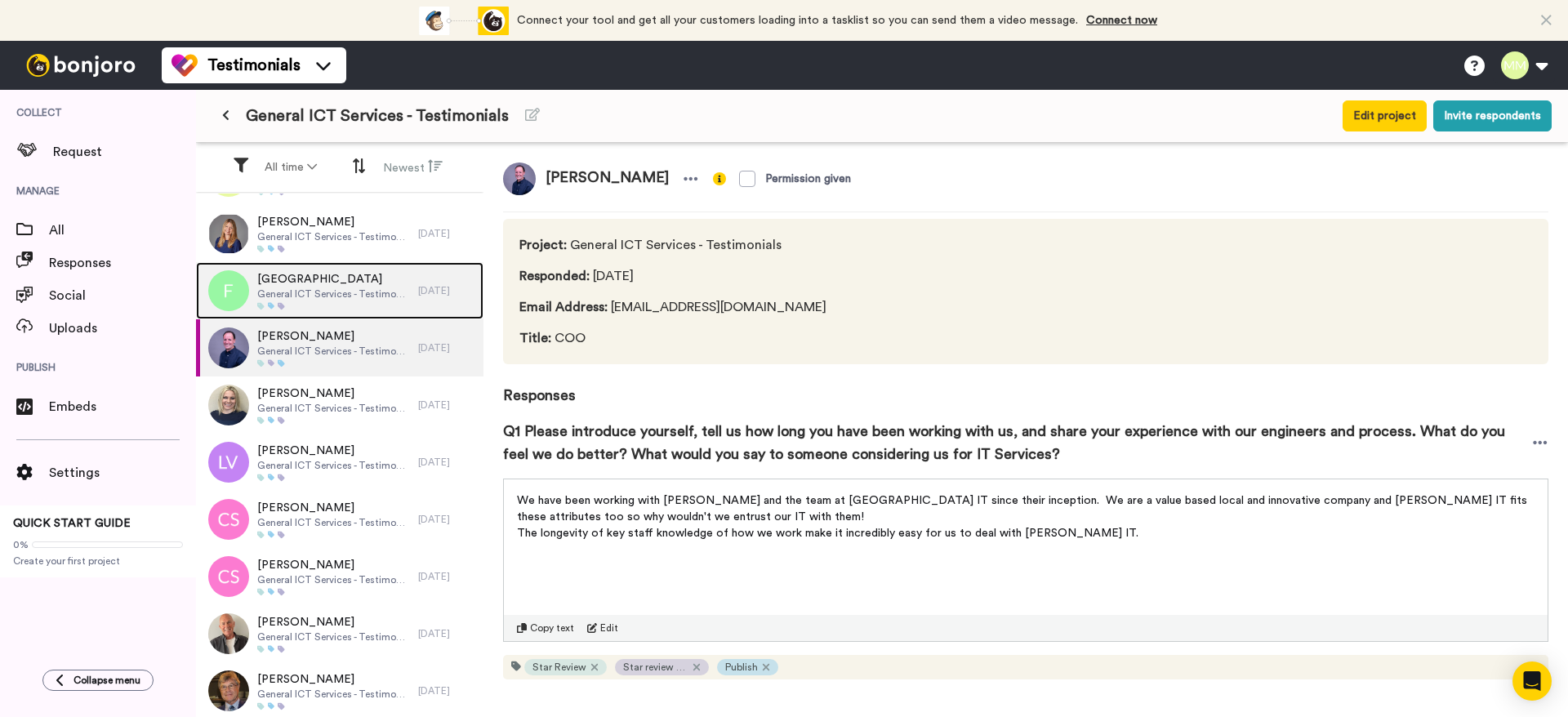
click at [352, 301] on div "Fozia General ICT Services - Testimonials" at bounding box center [334, 290] width 152 height 39
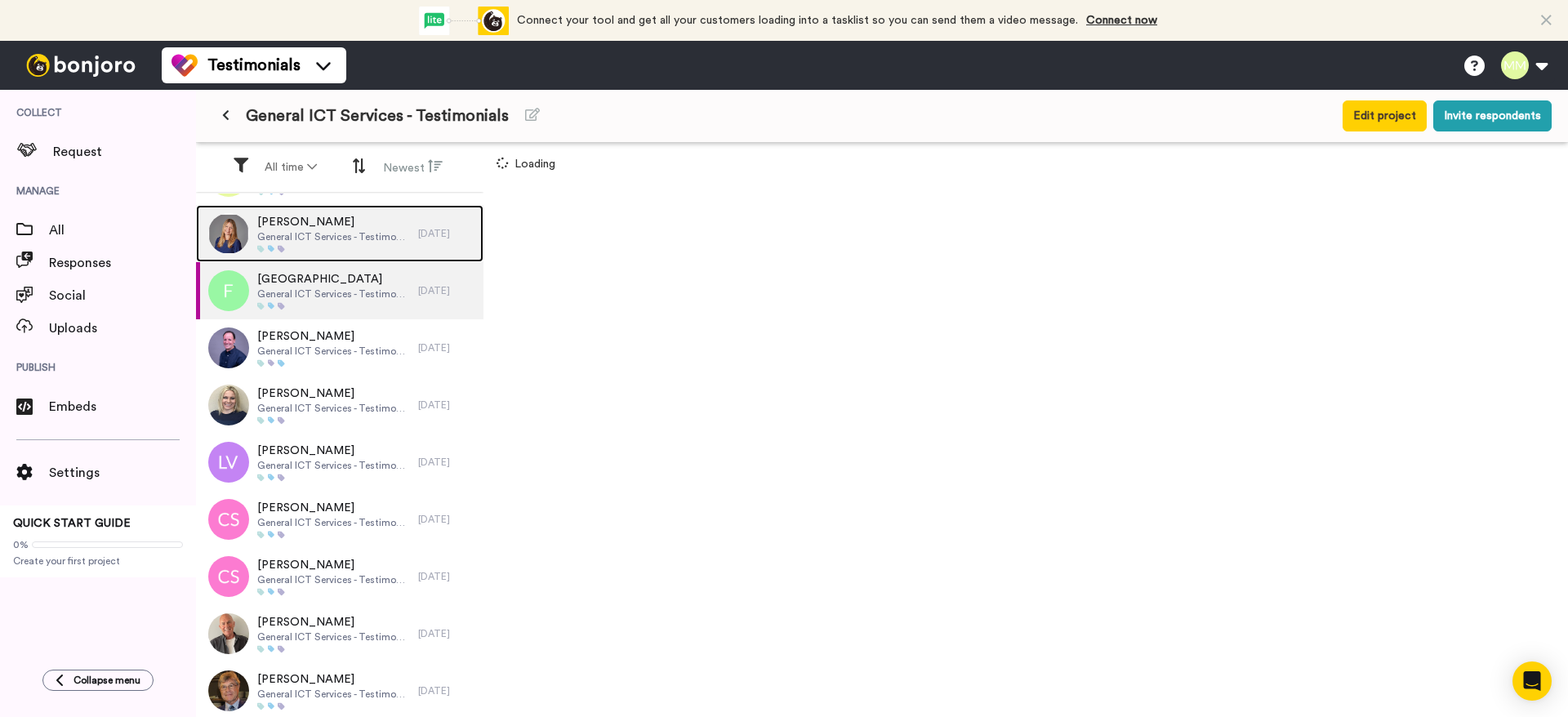
click at [345, 236] on span "General ICT Services - Testimonials" at bounding box center [334, 237] width 152 height 13
